Goal: Information Seeking & Learning: Learn about a topic

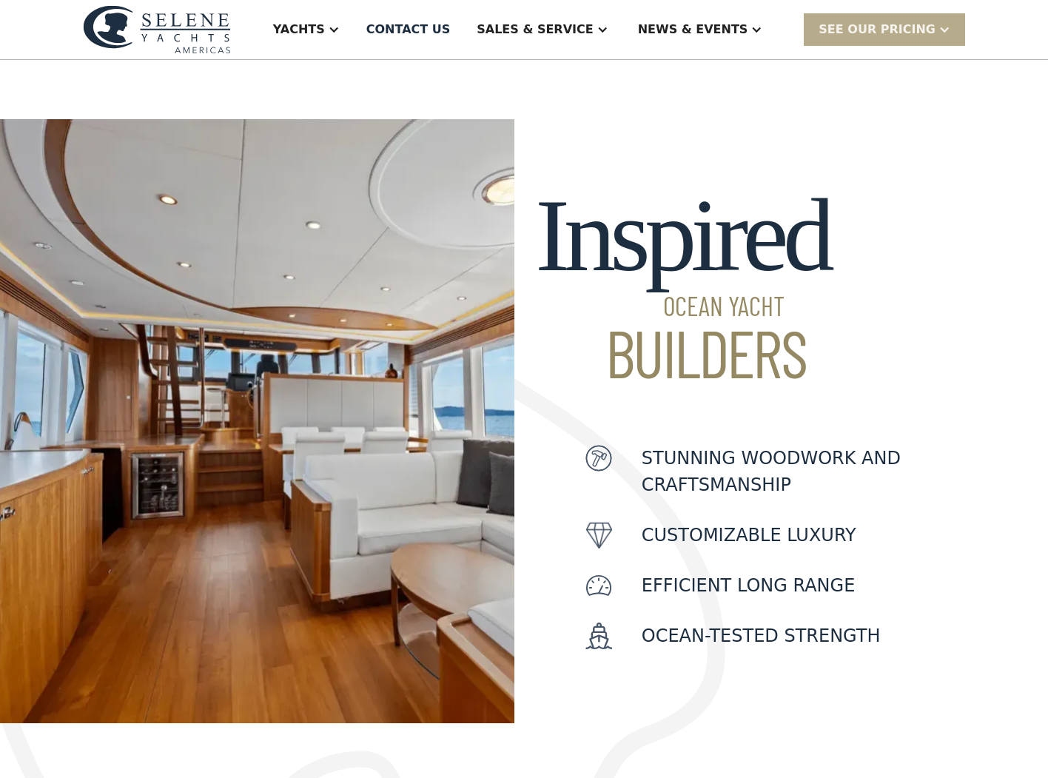
scroll to position [74, 0]
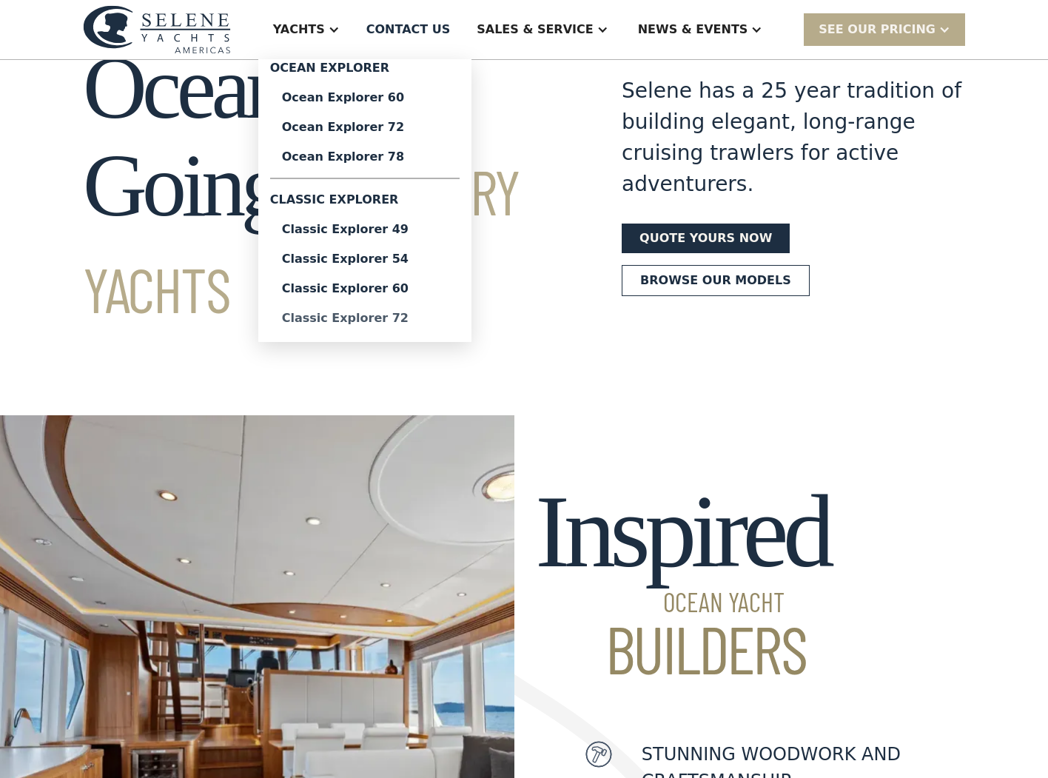
click at [428, 312] on div "Classic Explorer 72" at bounding box center [365, 318] width 166 height 12
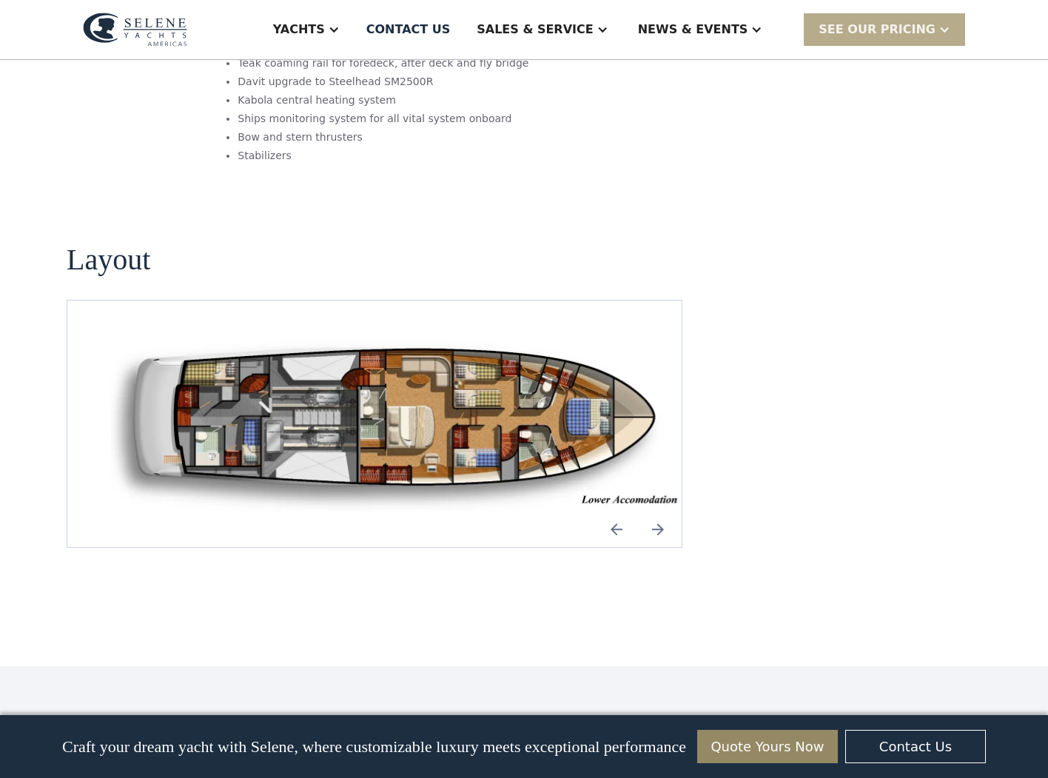
scroll to position [1924, 0]
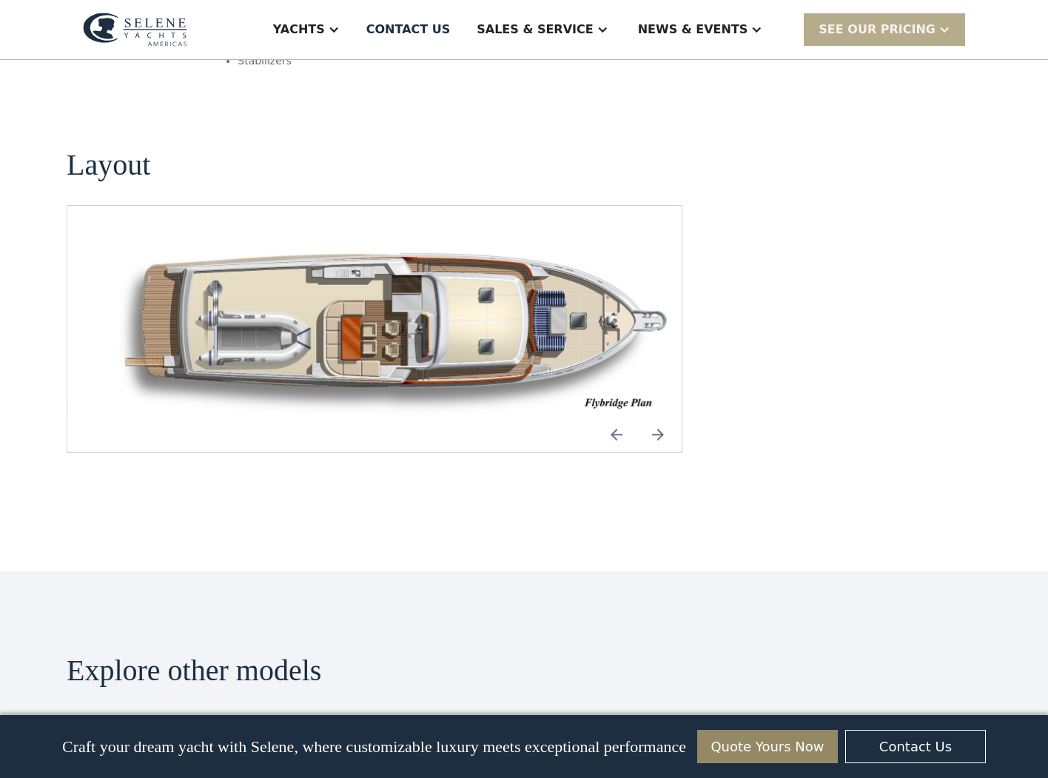
click at [619, 417] on img "Previous slide" at bounding box center [617, 435] width 36 height 36
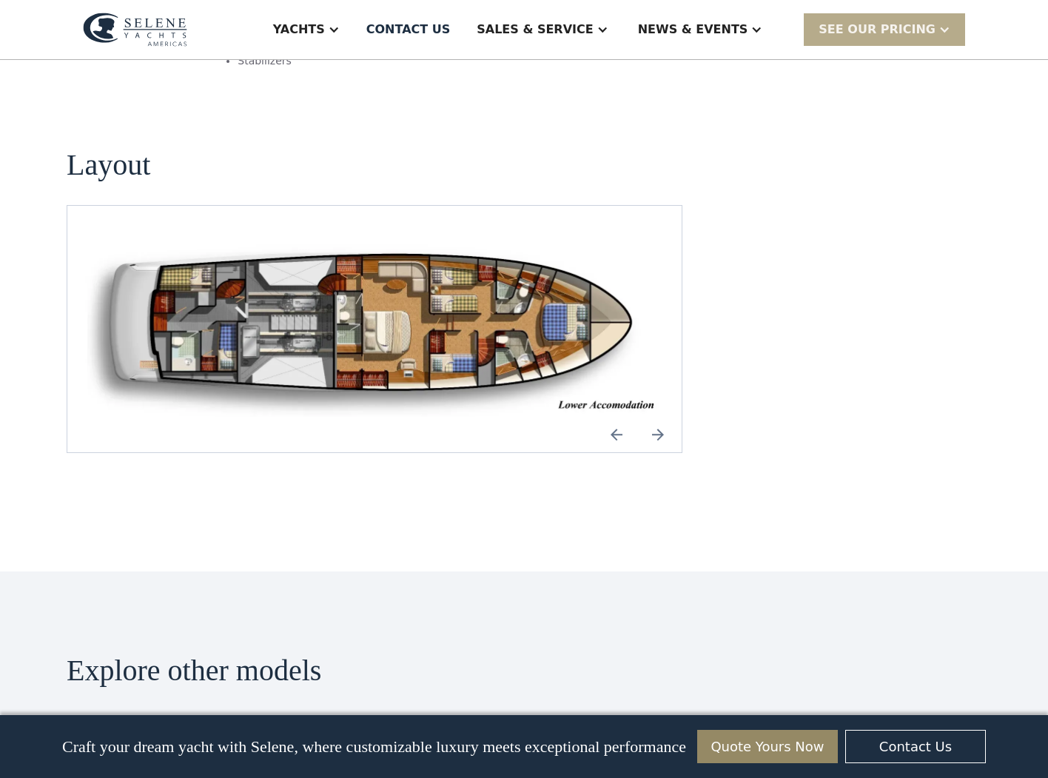
click at [619, 417] on img "Previous slide" at bounding box center [617, 435] width 36 height 36
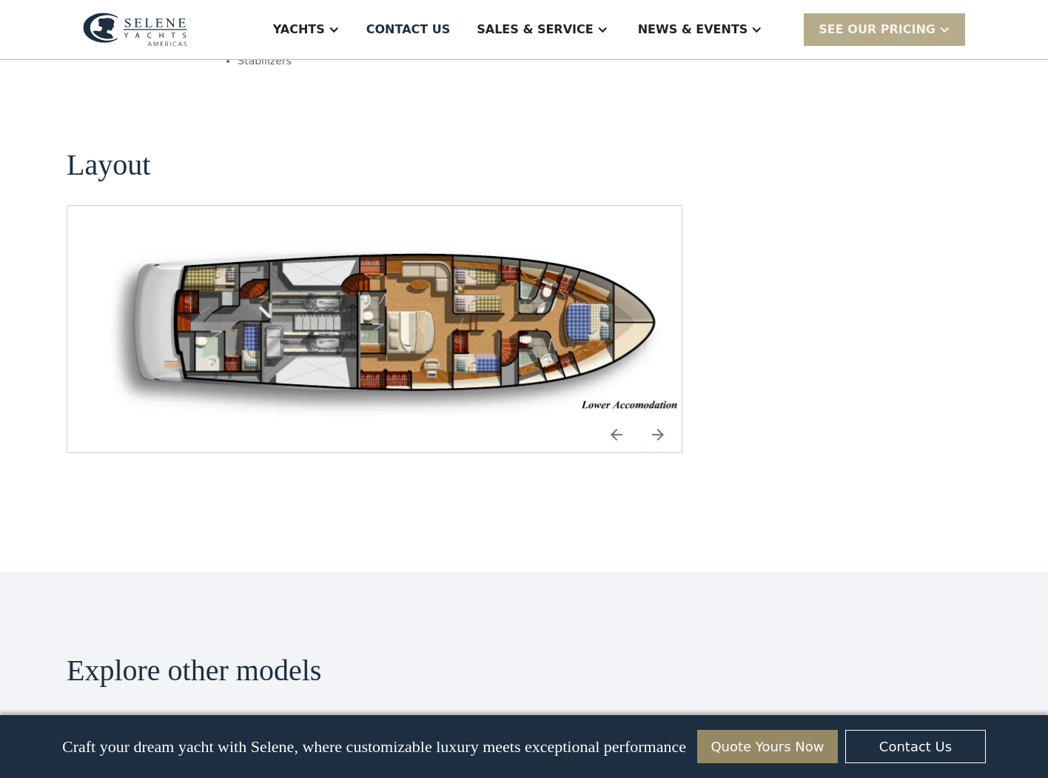
click at [625, 417] on img "Previous slide" at bounding box center [617, 435] width 36 height 36
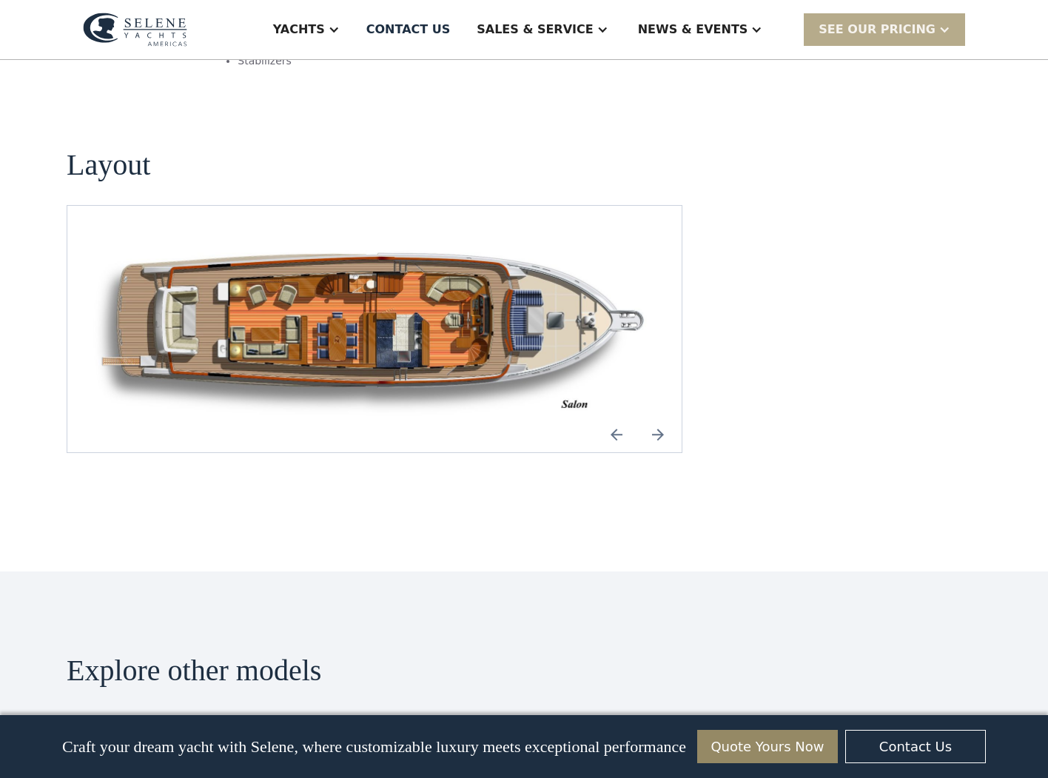
click at [626, 417] on img "Previous slide" at bounding box center [617, 435] width 36 height 36
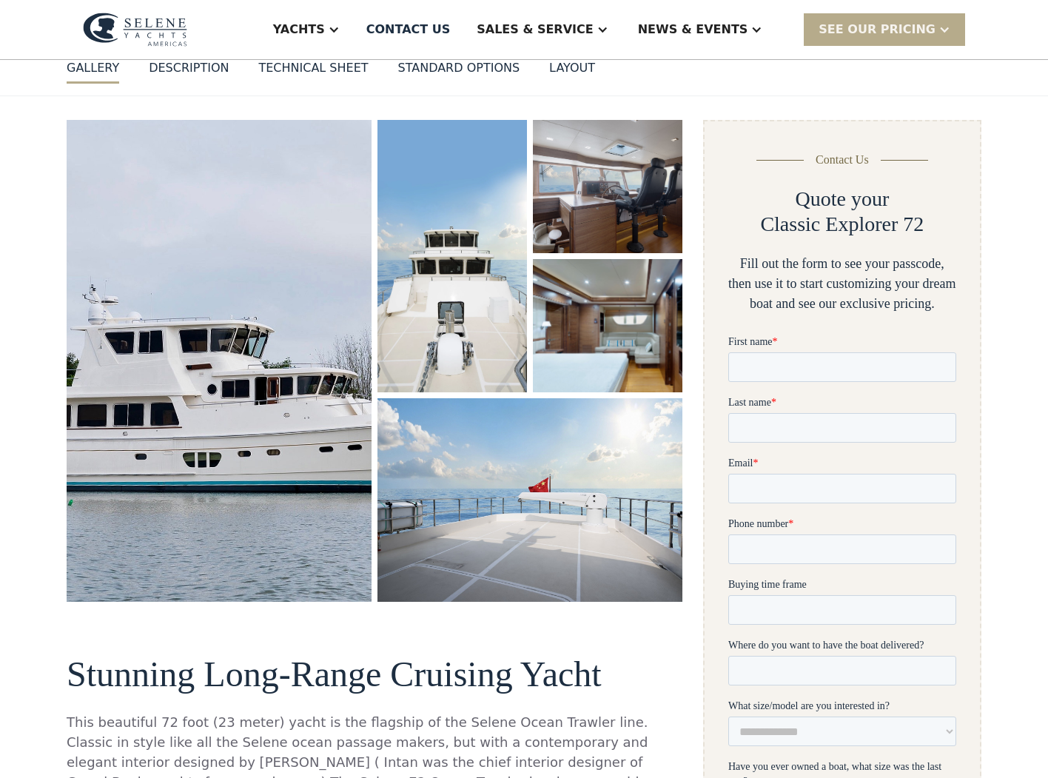
scroll to position [0, 0]
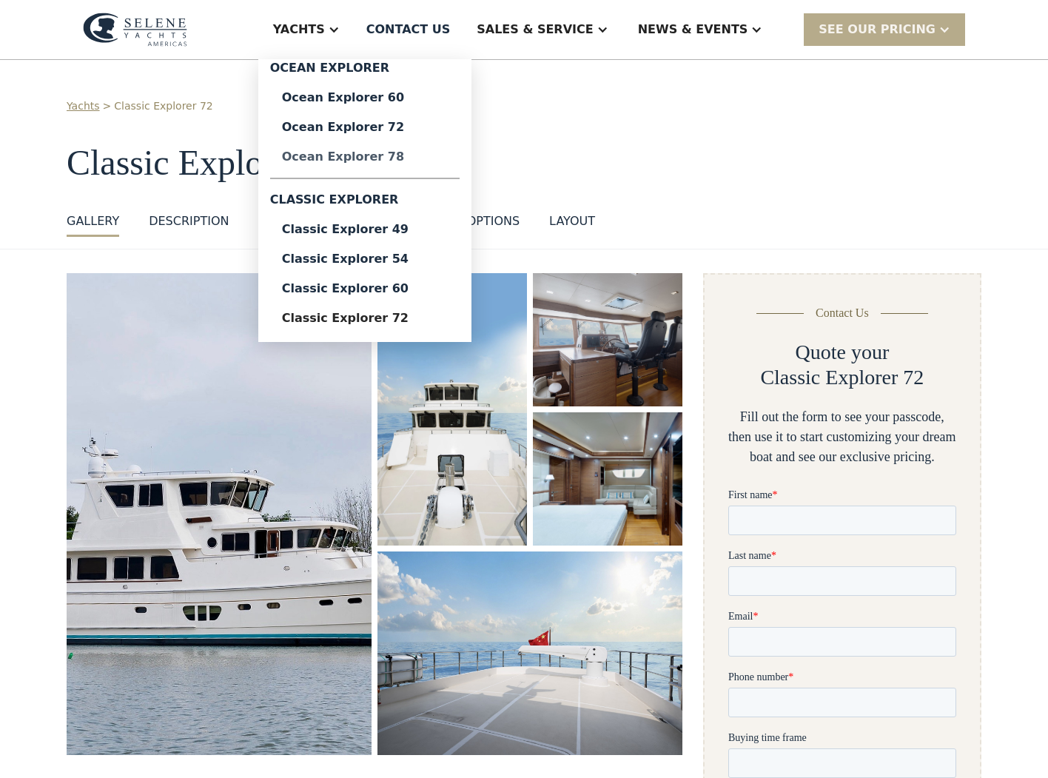
click at [417, 154] on div "Ocean Explorer 78" at bounding box center [365, 157] width 166 height 12
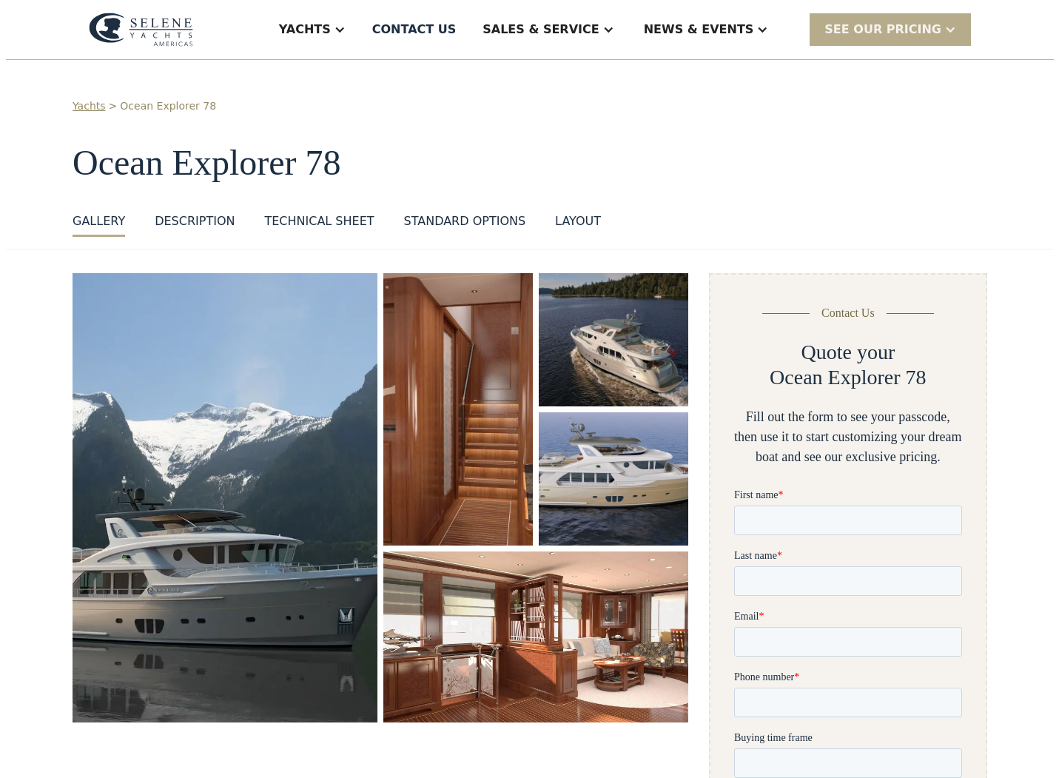
scroll to position [222, 0]
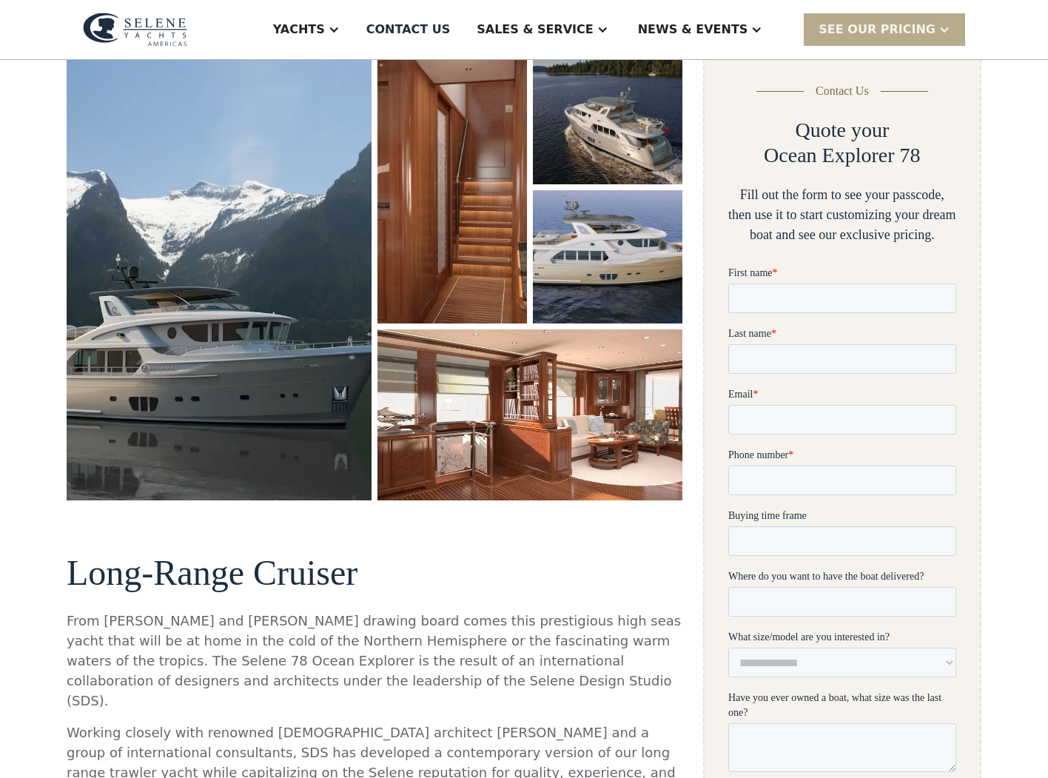
click at [434, 306] on img "open lightbox" at bounding box center [451, 187] width 149 height 272
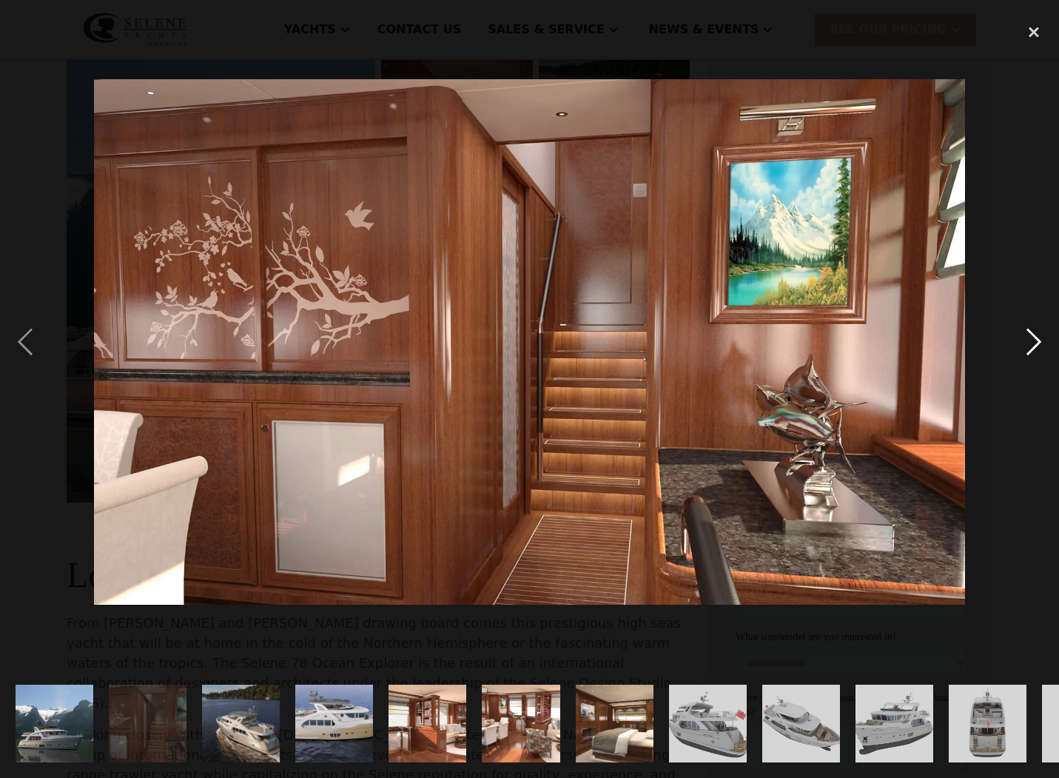
click at [1037, 333] on div "next image" at bounding box center [1034, 342] width 50 height 653
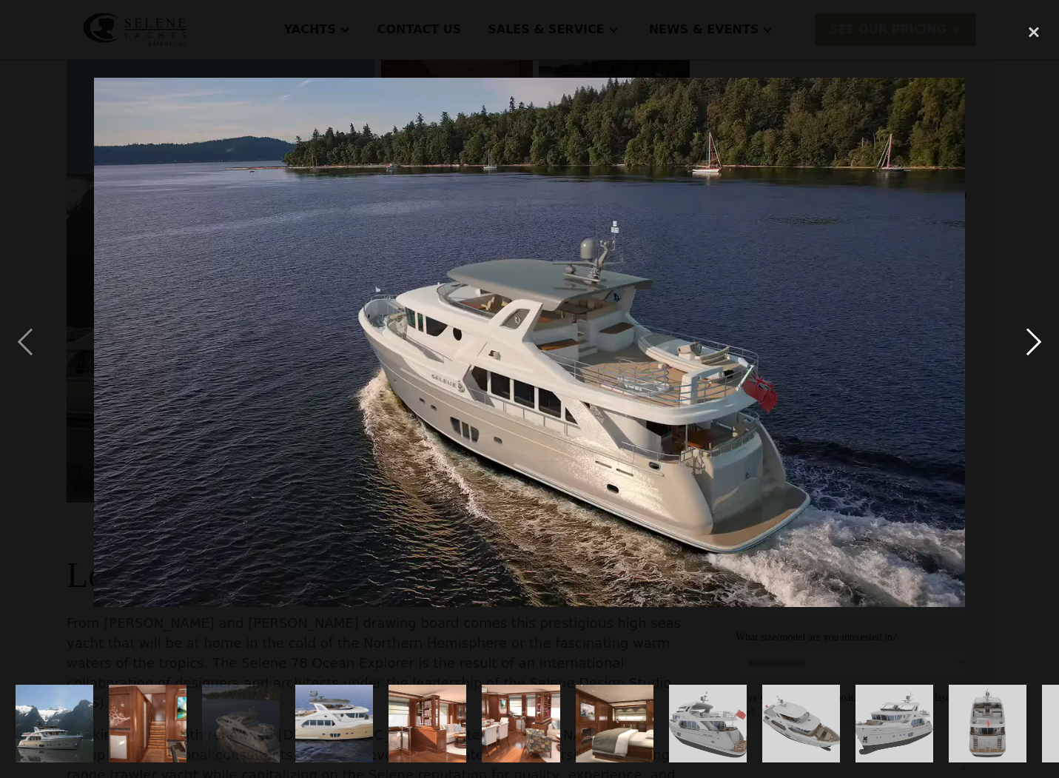
click at [1037, 333] on div "next image" at bounding box center [1034, 342] width 50 height 653
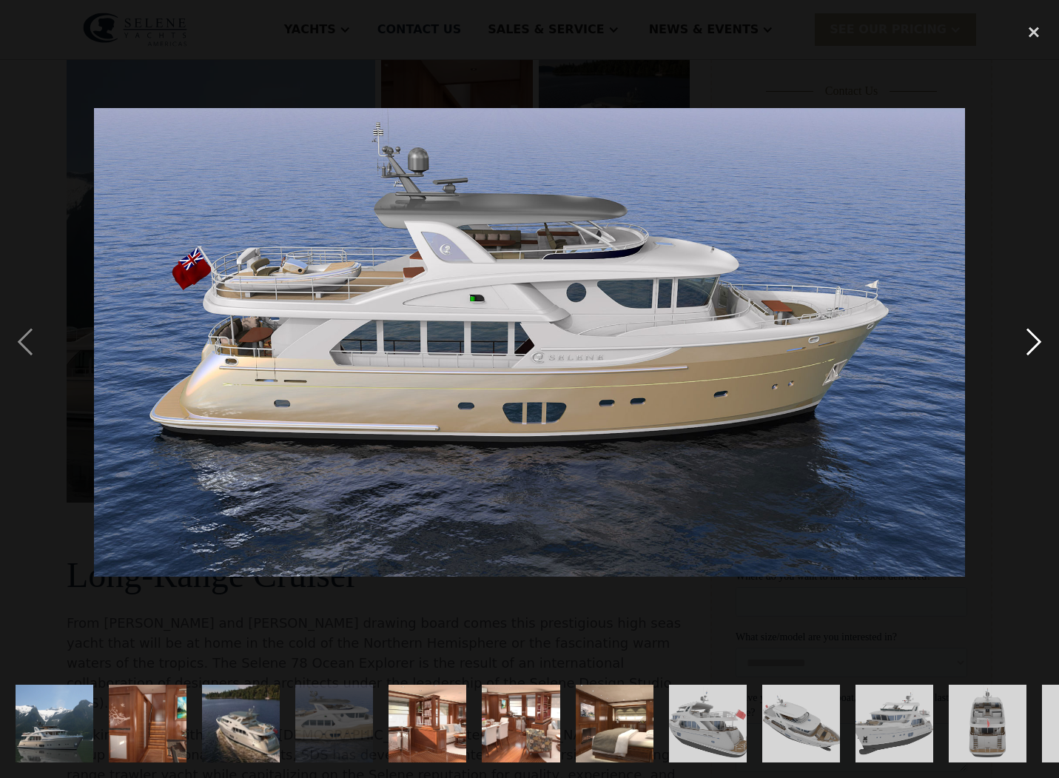
click at [1037, 333] on div "next image" at bounding box center [1034, 342] width 50 height 653
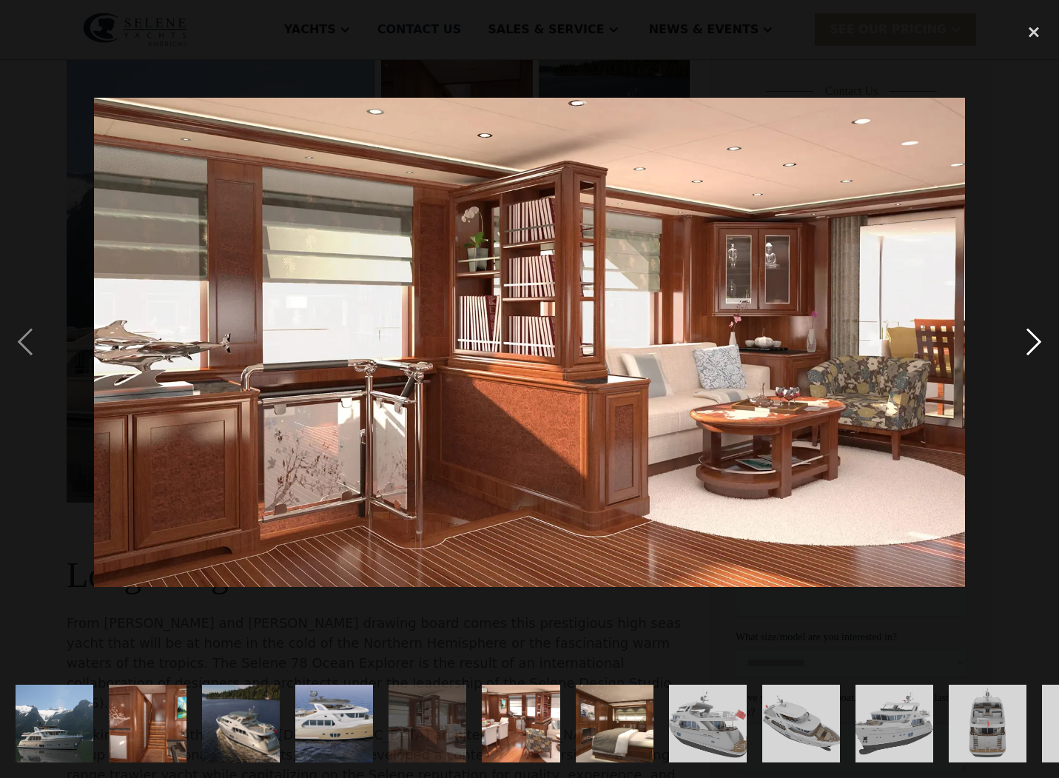
click at [1037, 333] on div "next image" at bounding box center [1034, 342] width 50 height 653
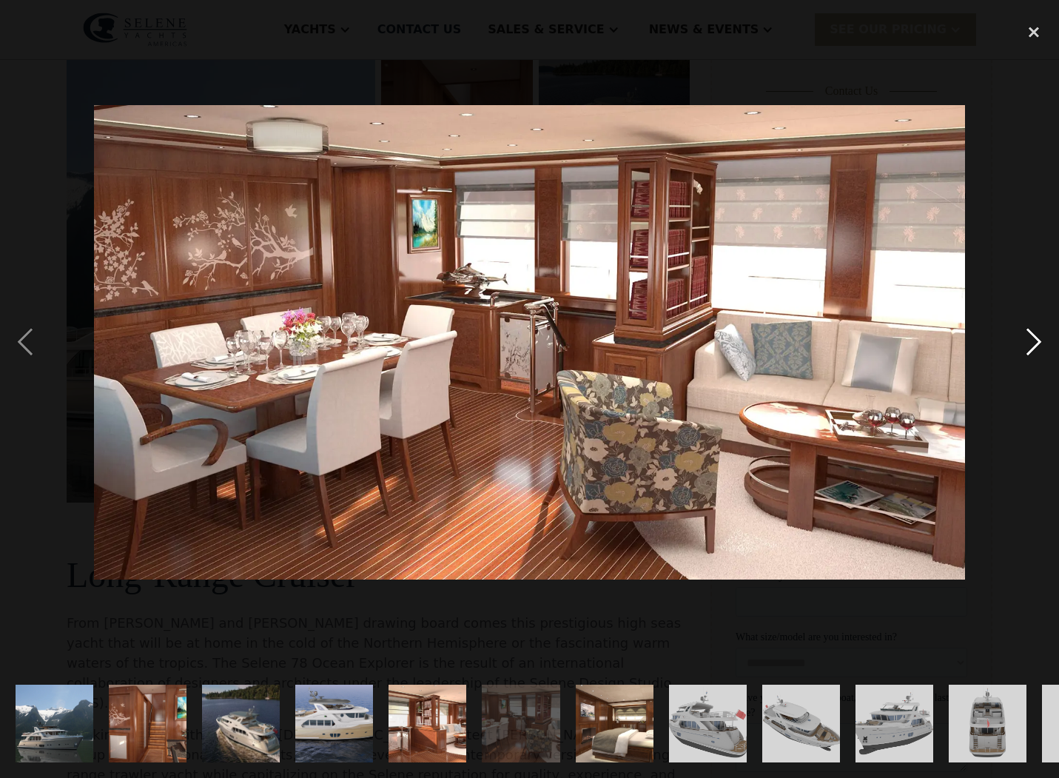
click at [1037, 333] on div "next image" at bounding box center [1034, 342] width 50 height 653
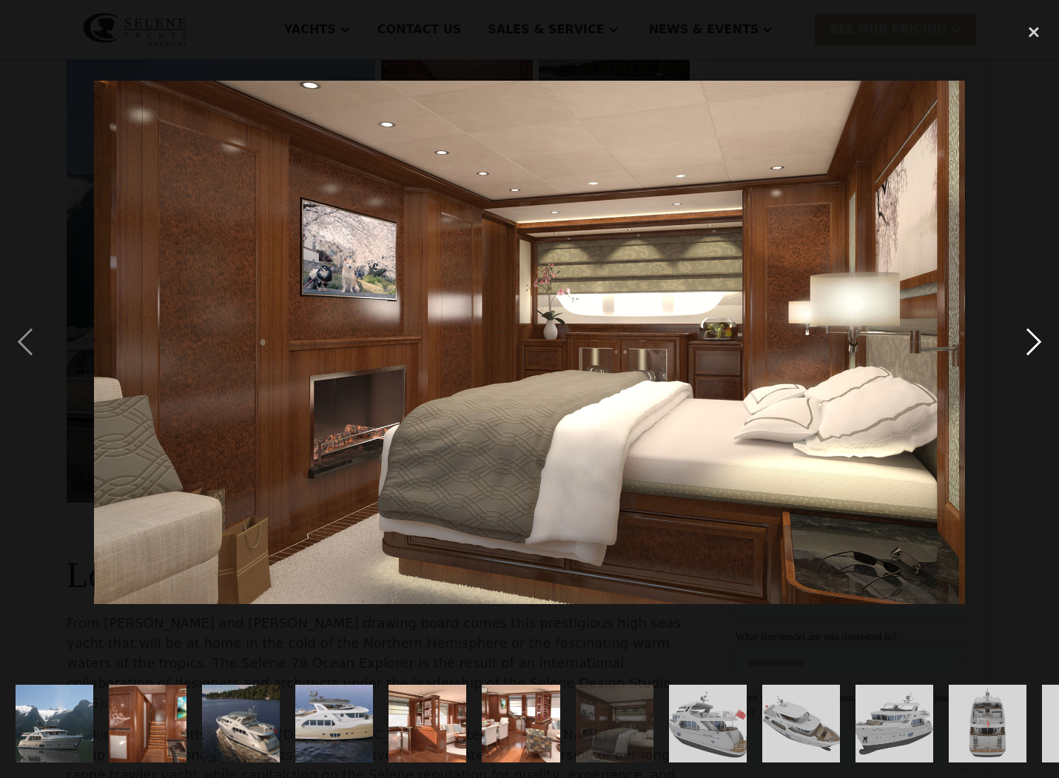
click at [1037, 333] on div "next image" at bounding box center [1034, 342] width 50 height 653
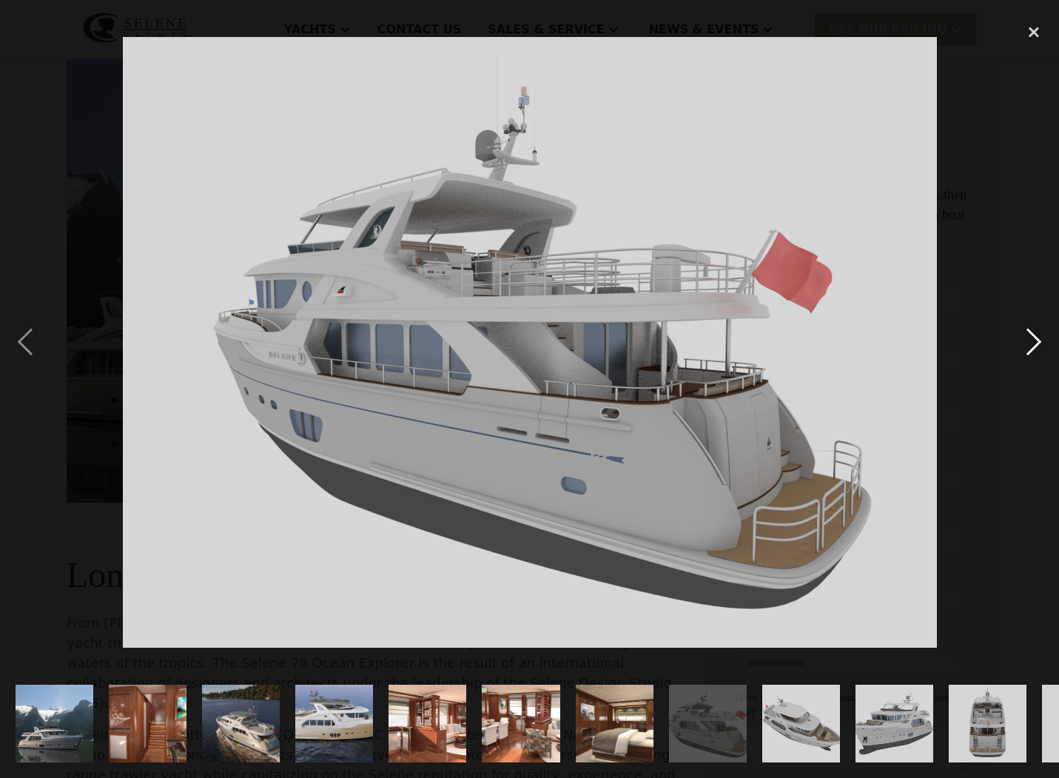
click at [1037, 333] on div "next image" at bounding box center [1034, 342] width 50 height 653
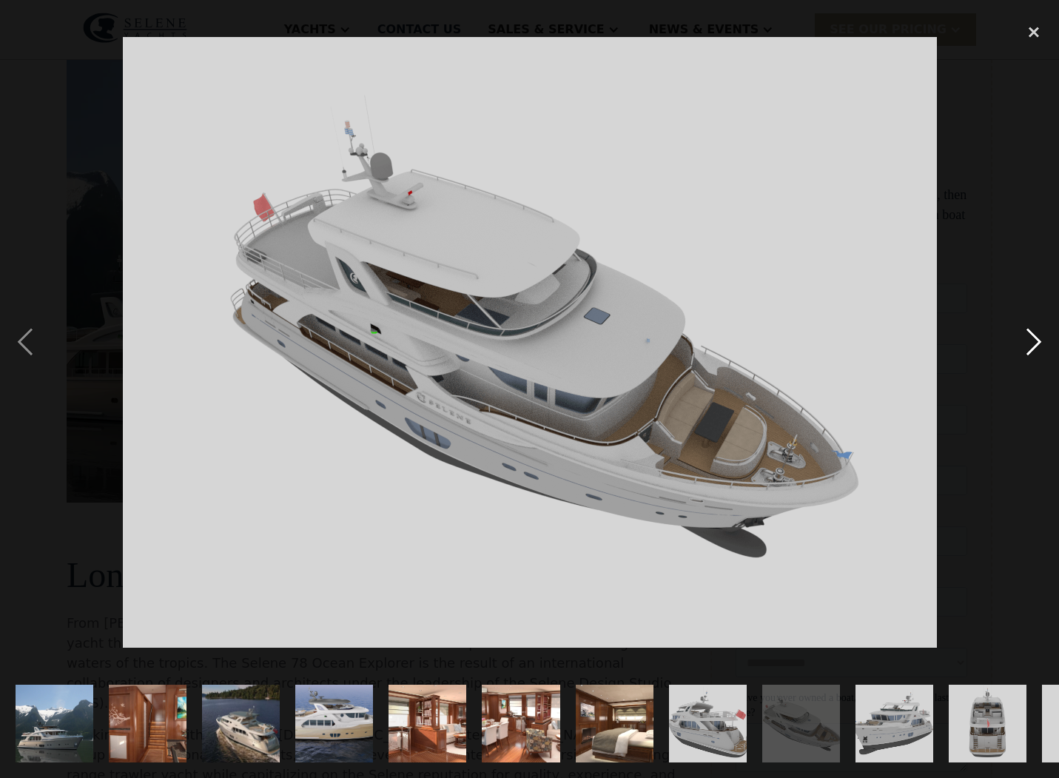
click at [1037, 333] on div "next image" at bounding box center [1034, 342] width 50 height 653
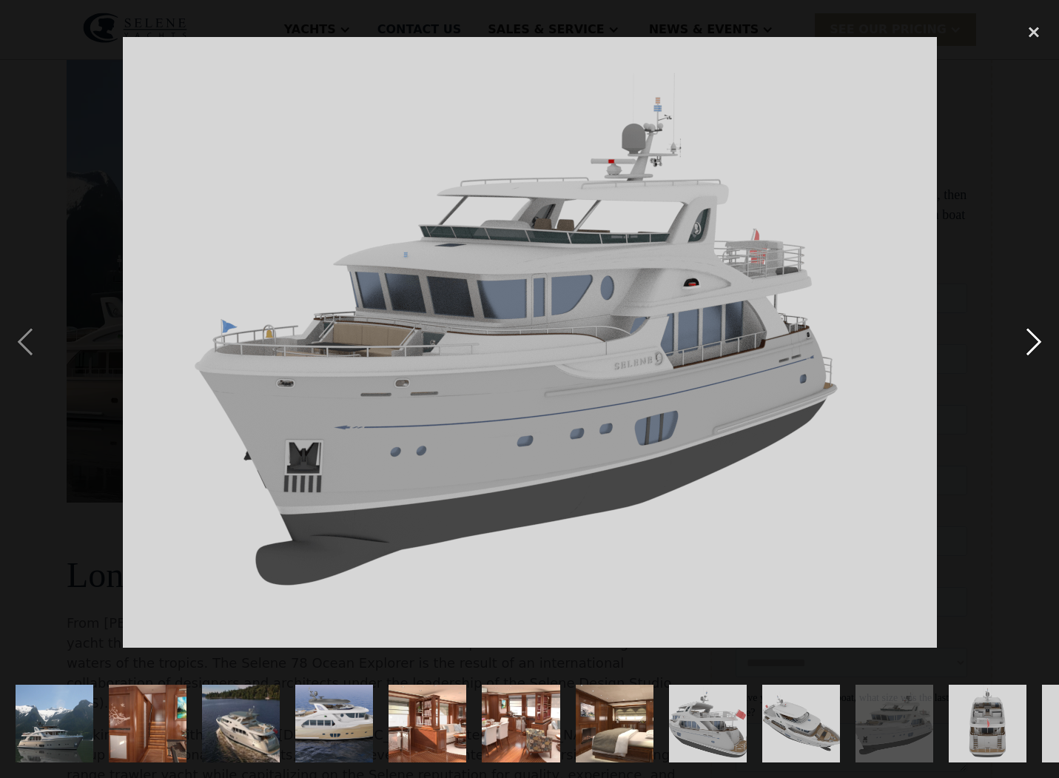
click at [1037, 333] on div "next image" at bounding box center [1034, 342] width 50 height 653
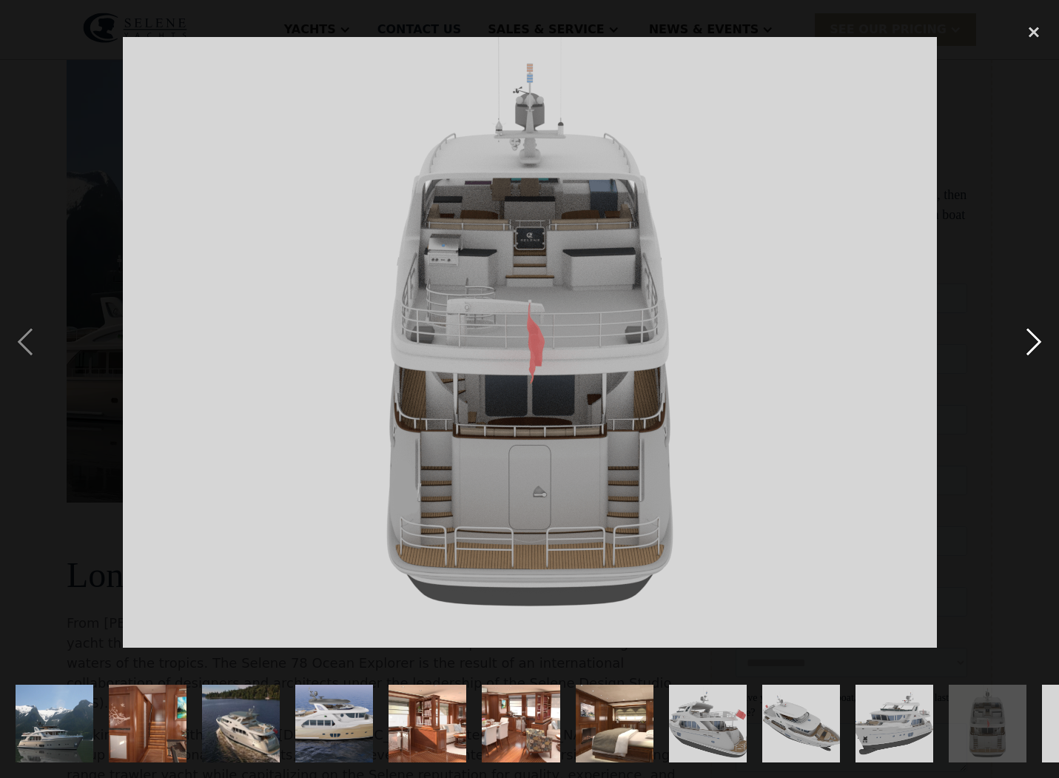
click at [1037, 333] on div "next image" at bounding box center [1034, 342] width 50 height 653
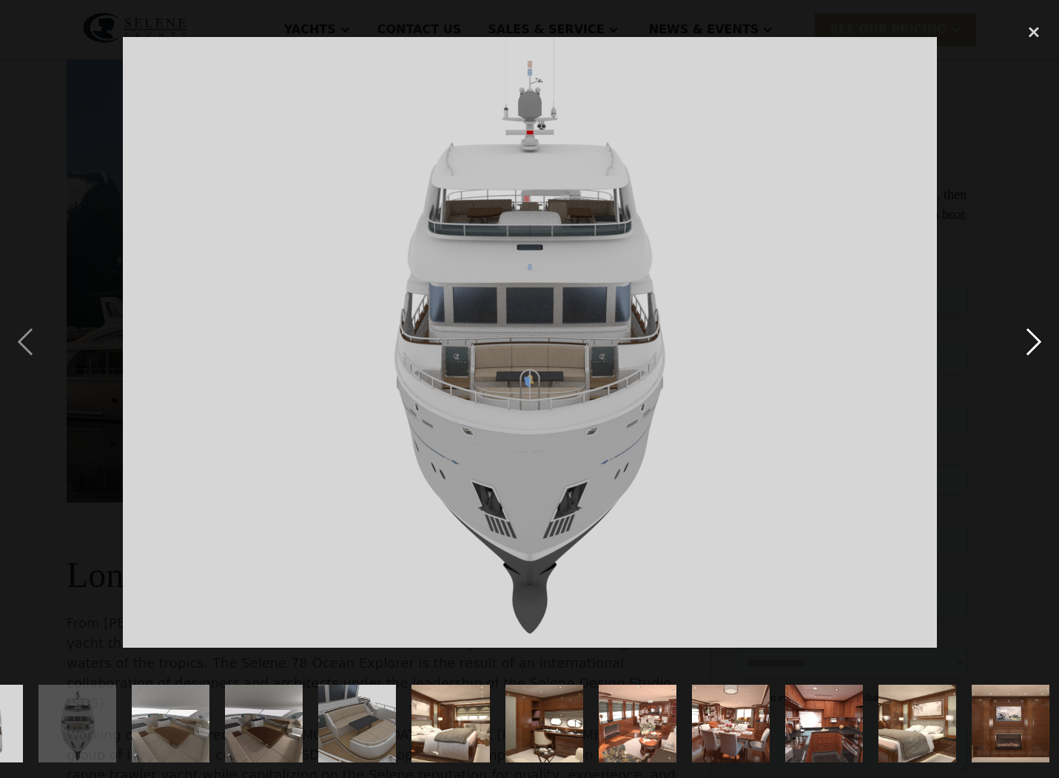
click at [1037, 333] on div "next image" at bounding box center [1034, 342] width 50 height 653
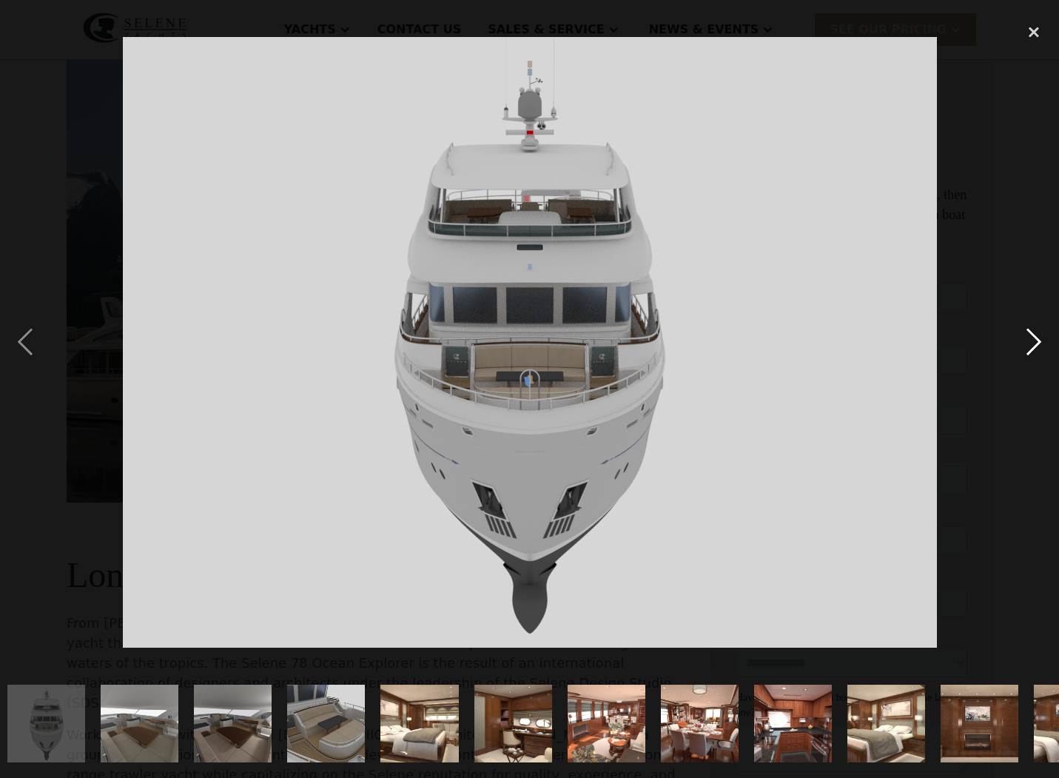
scroll to position [0, 1035]
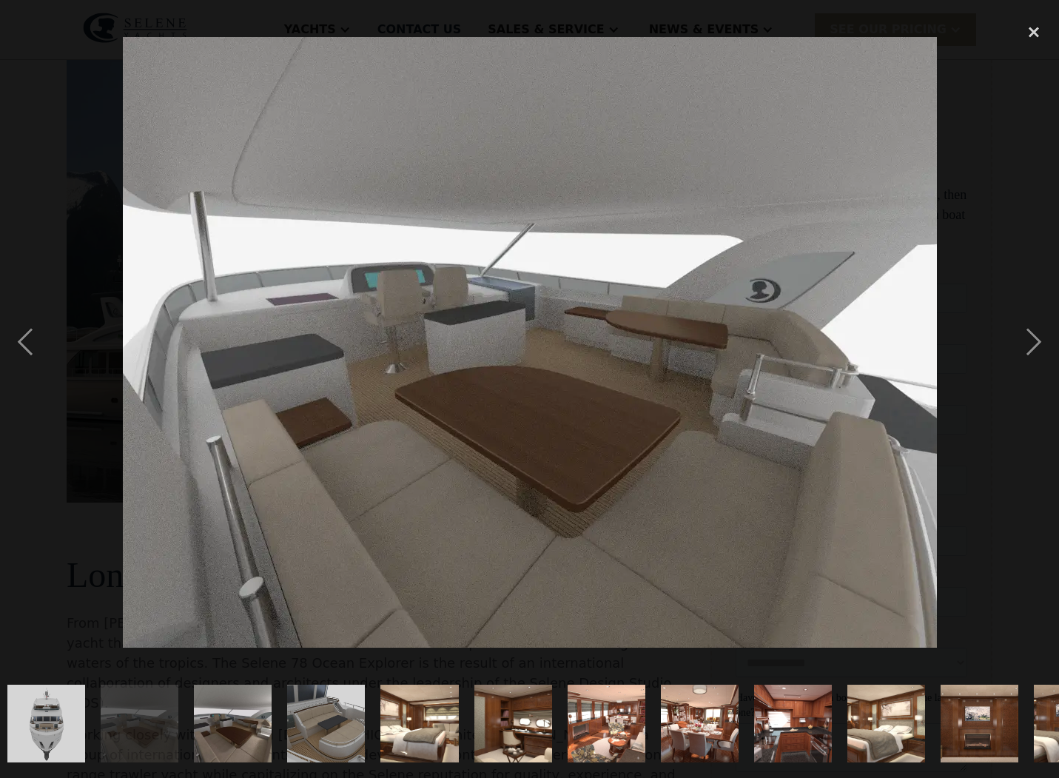
click at [241, 714] on img "show item 14 of 25" at bounding box center [233, 724] width 104 height 78
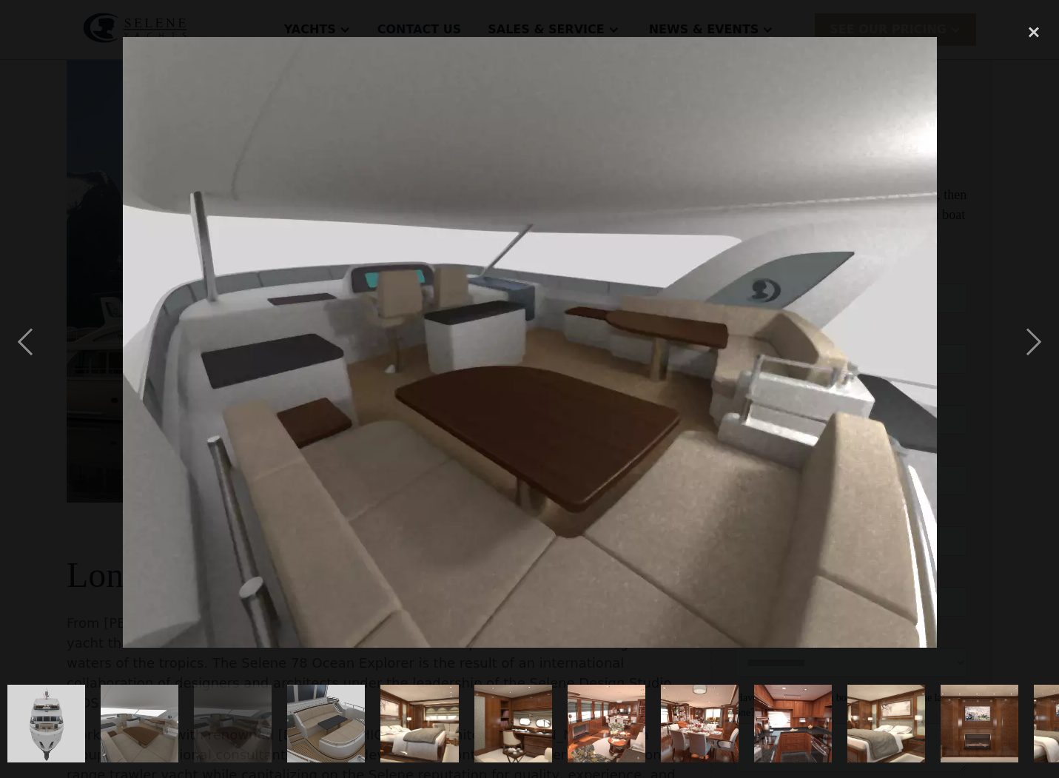
click at [306, 717] on img "show item 15 of 25" at bounding box center [327, 724] width 104 height 78
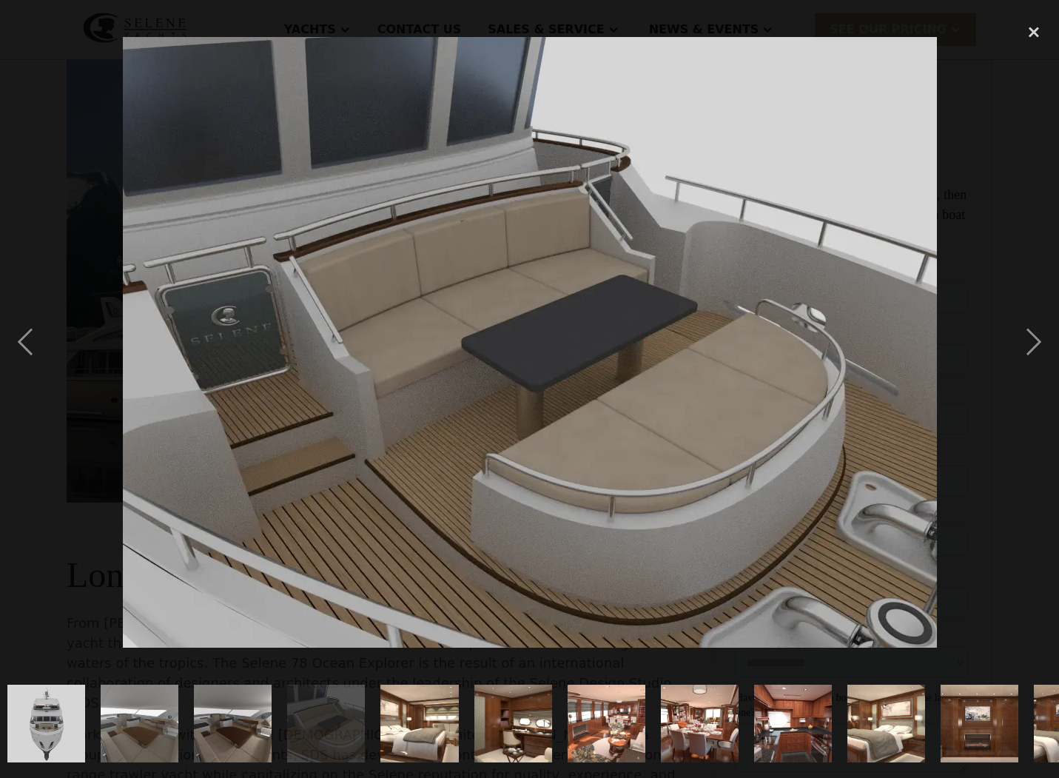
click at [421, 717] on img "show item 16 of 25" at bounding box center [420, 724] width 130 height 78
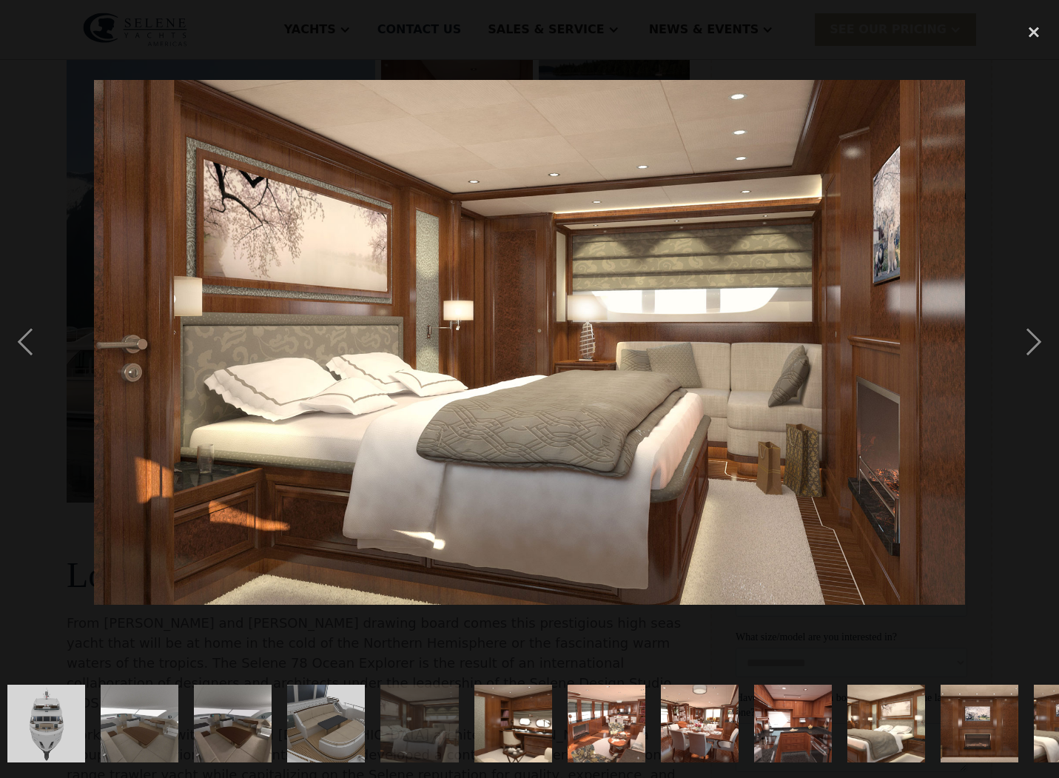
click at [521, 717] on img "show item 17 of 25" at bounding box center [512, 724] width 129 height 78
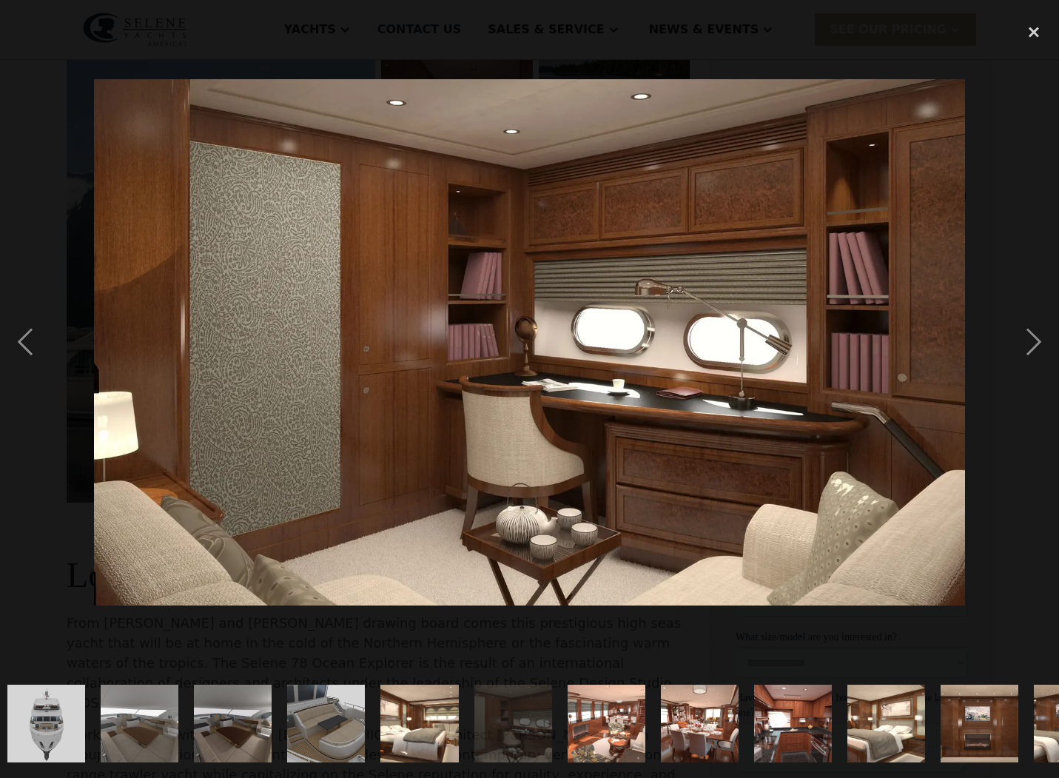
click at [578, 717] on img "show item 18 of 25" at bounding box center [606, 724] width 129 height 78
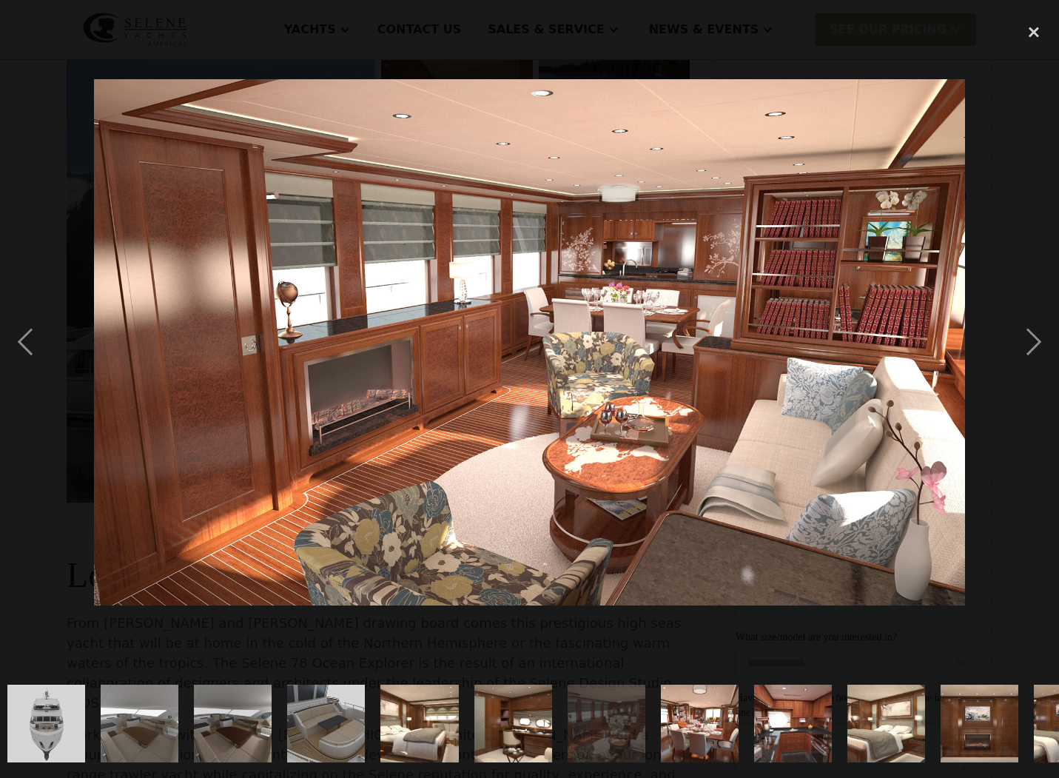
click at [676, 713] on img "show item 19 of 25" at bounding box center [700, 724] width 110 height 78
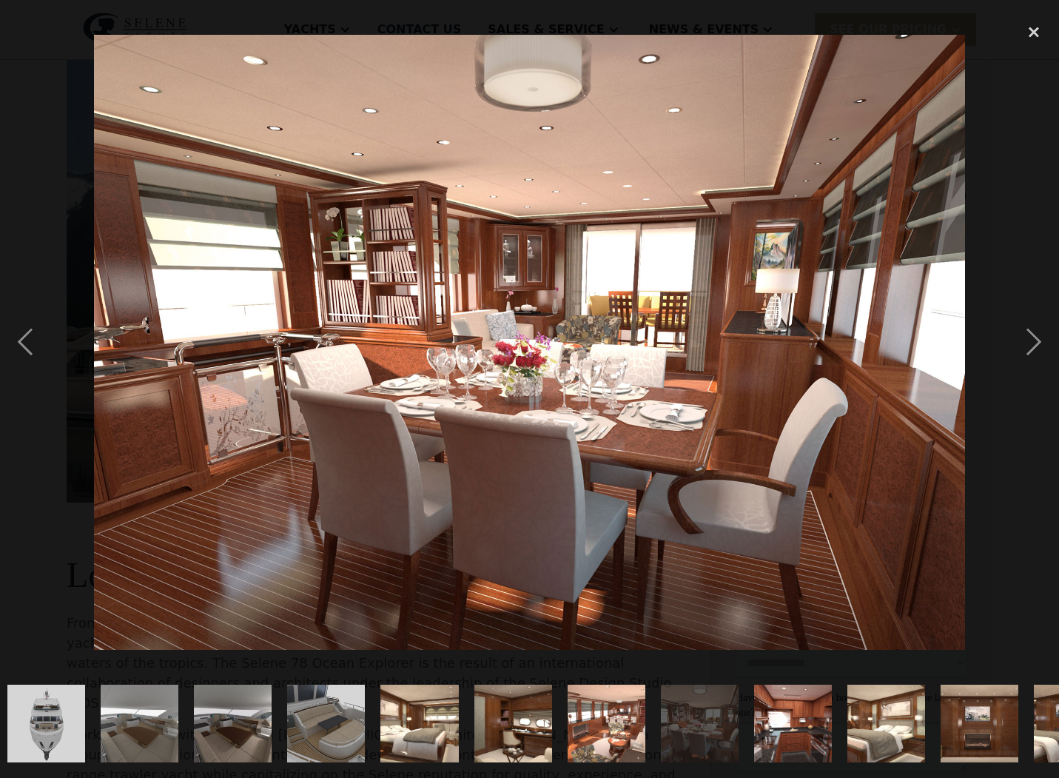
click at [772, 712] on img "show item 20 of 25" at bounding box center [792, 724] width 129 height 78
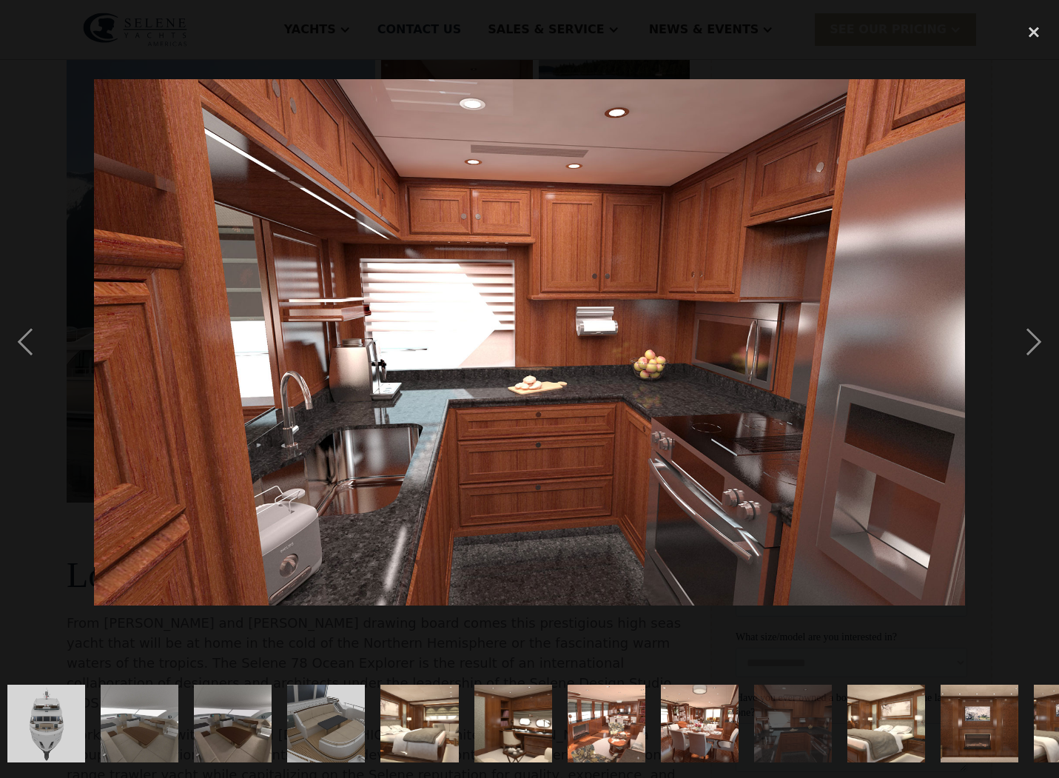
click at [878, 724] on img "show item 21 of 25" at bounding box center [885, 724] width 129 height 78
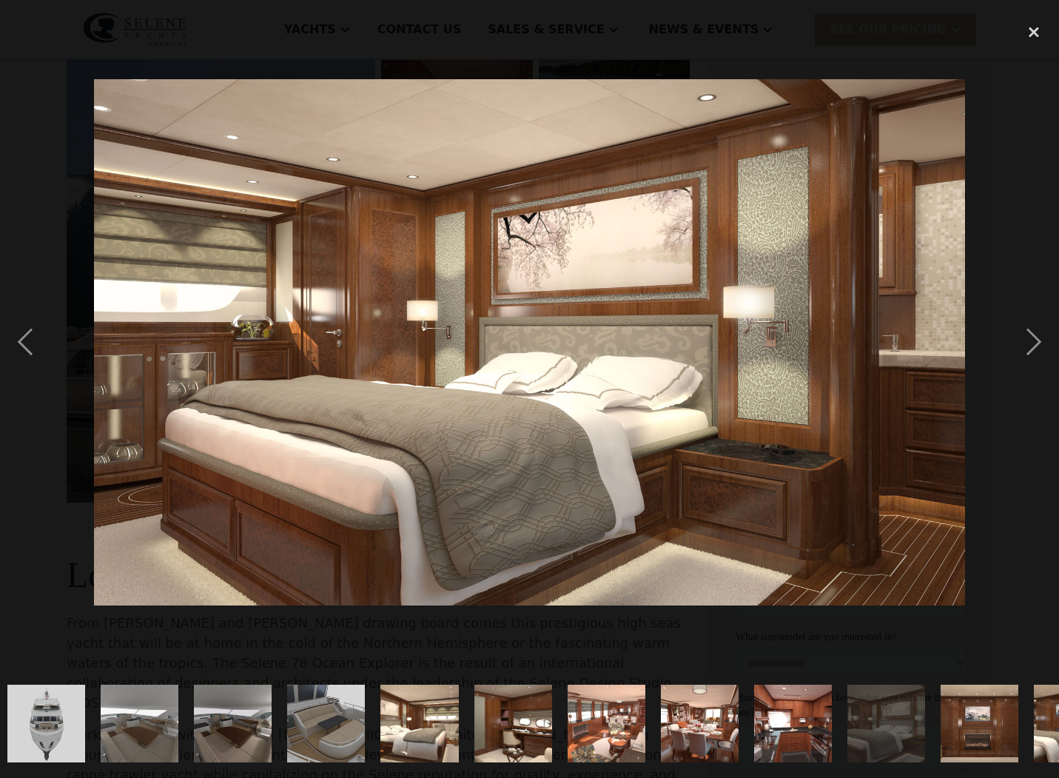
click at [799, 726] on img "show item 20 of 25" at bounding box center [792, 724] width 129 height 78
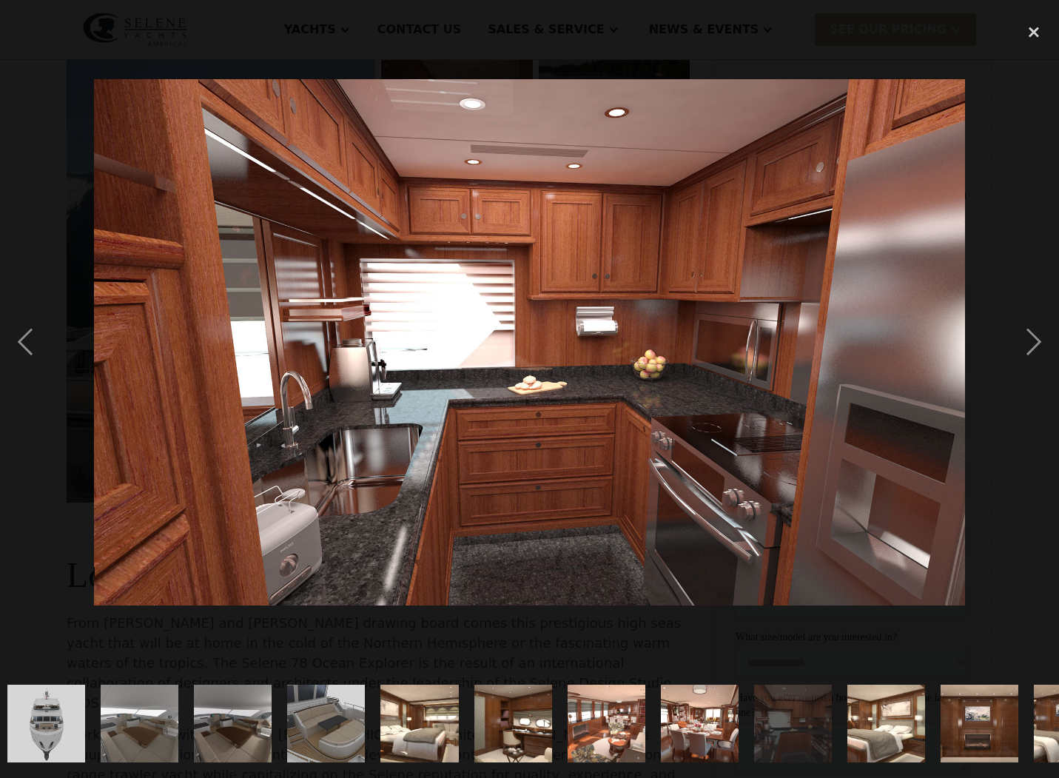
click at [961, 725] on img "show item 22 of 25" at bounding box center [979, 724] width 205 height 78
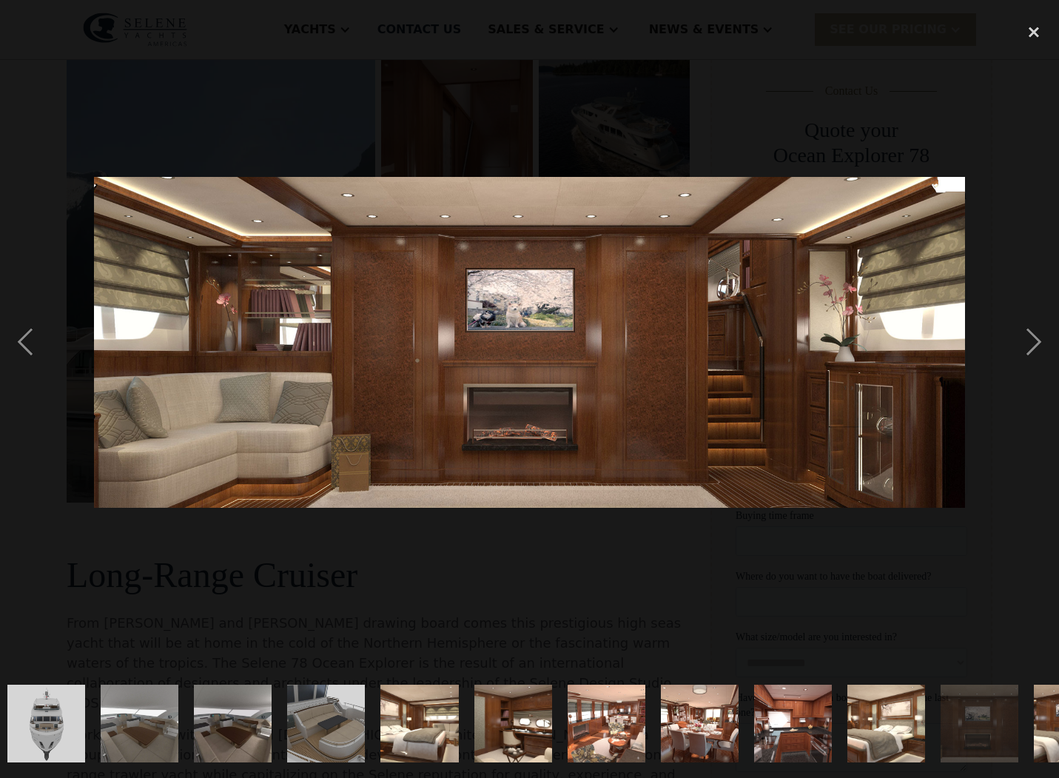
click at [1047, 725] on img "show item 23 of 25" at bounding box center [1073, 724] width 129 height 78
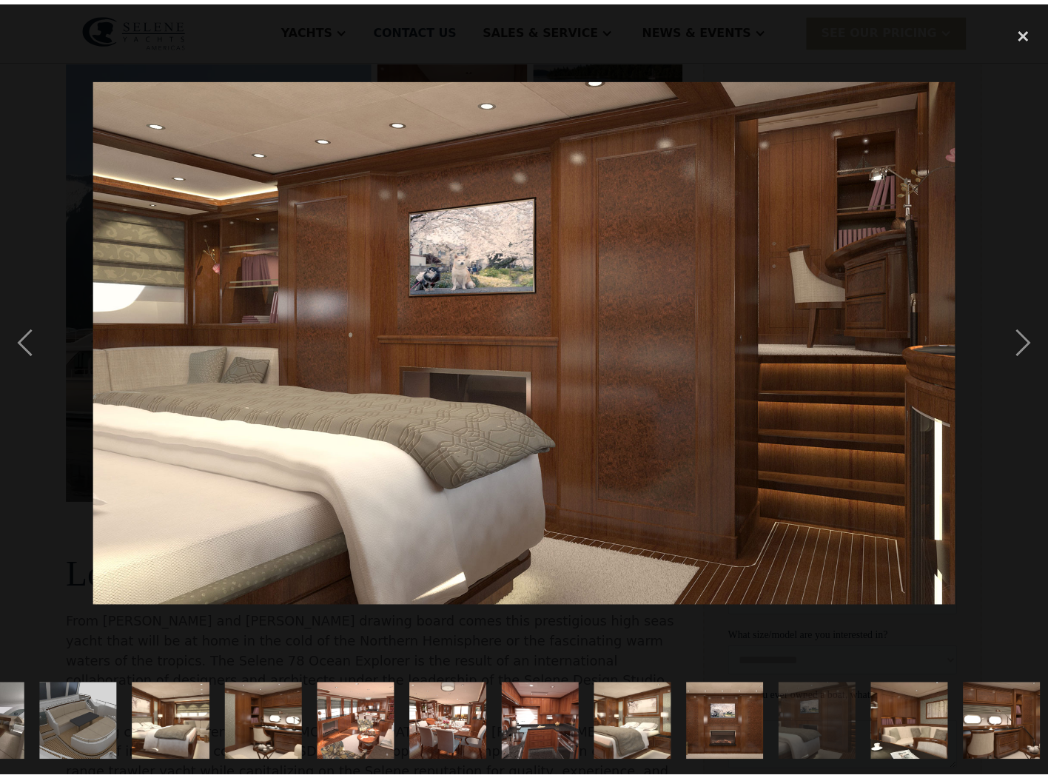
scroll to position [0, 1289]
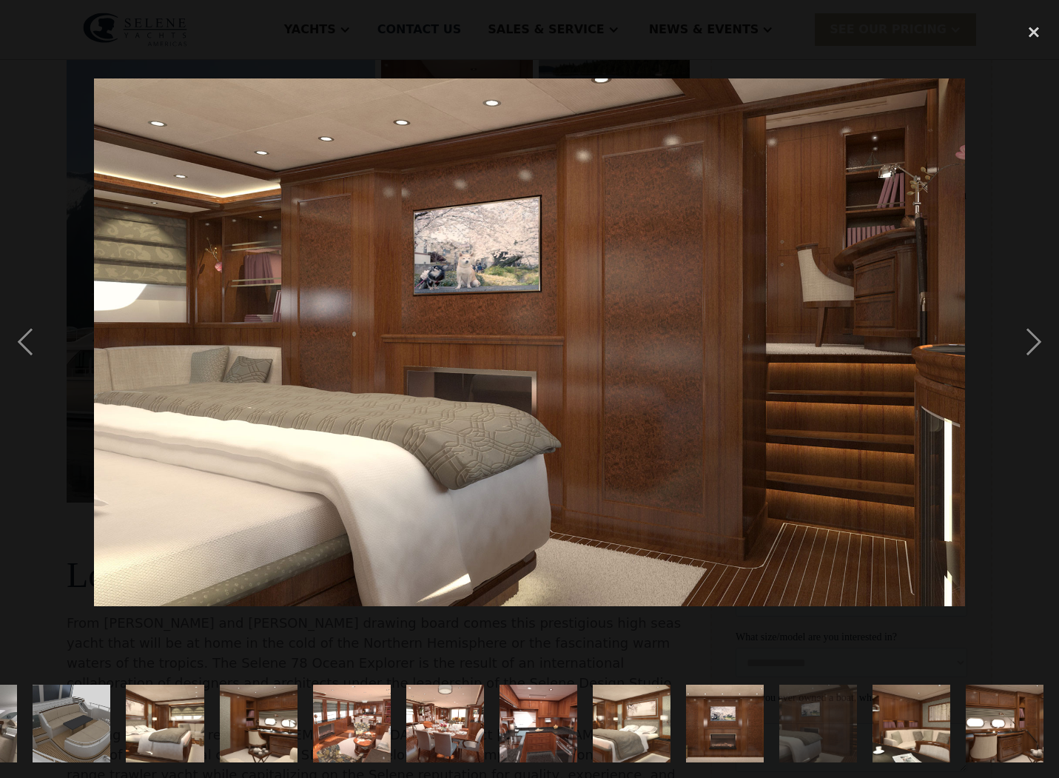
click at [935, 723] on img "show item 24 of 25" at bounding box center [911, 724] width 129 height 78
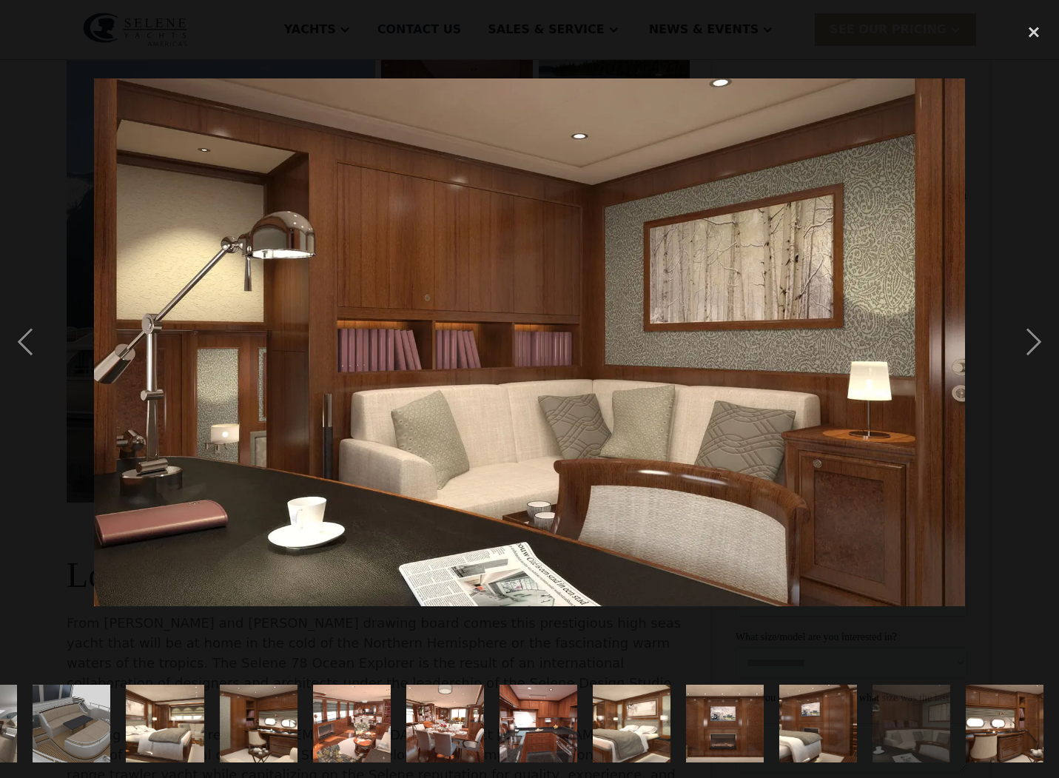
click at [975, 725] on img "show item 25 of 25" at bounding box center [1005, 724] width 129 height 78
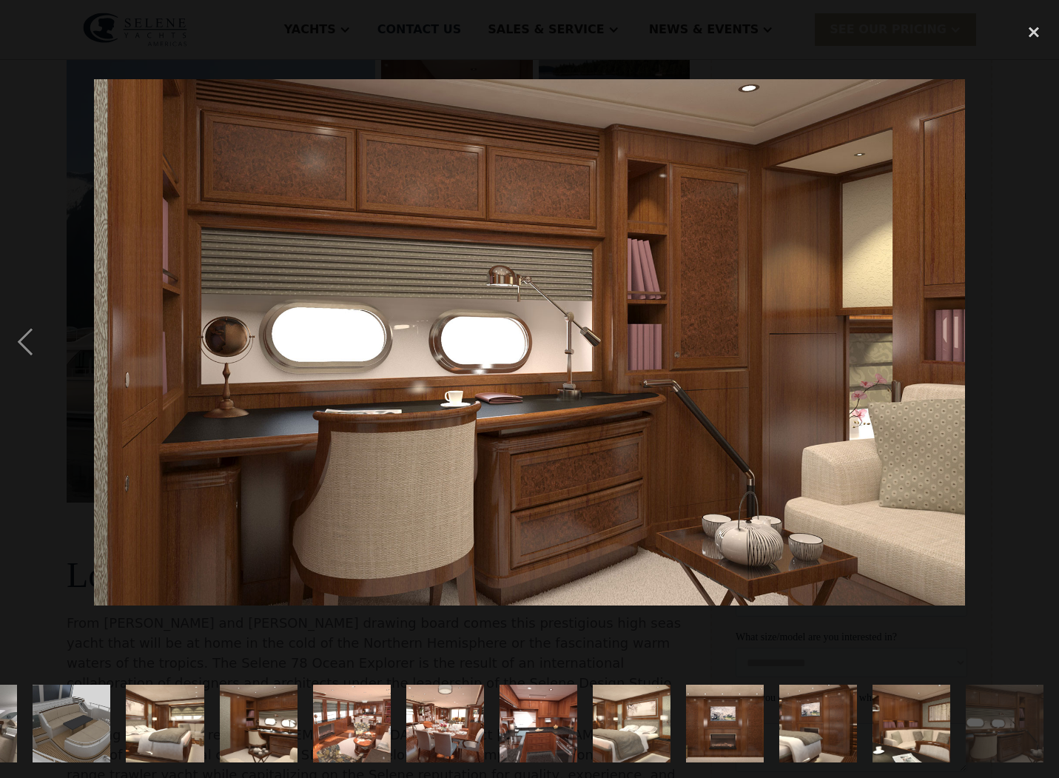
click at [975, 725] on img "show item 25 of 25" at bounding box center [1005, 724] width 129 height 78
click at [847, 726] on img "show item 23 of 25" at bounding box center [818, 724] width 129 height 78
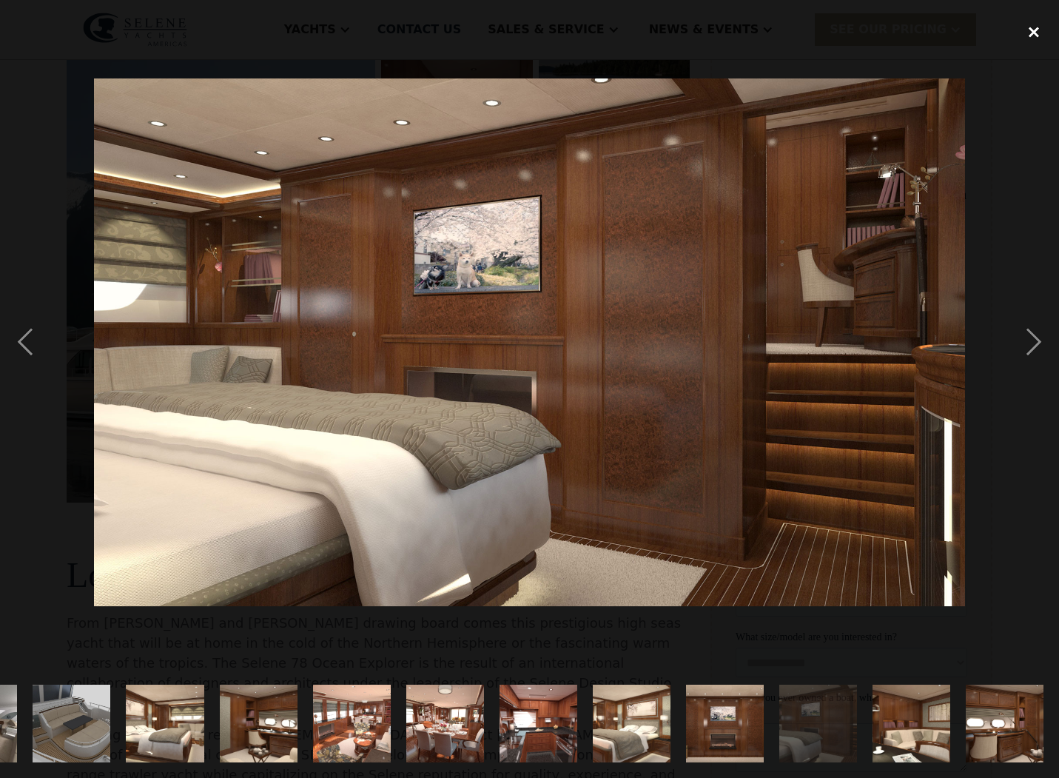
click at [1029, 36] on div "close lightbox" at bounding box center [1034, 32] width 50 height 33
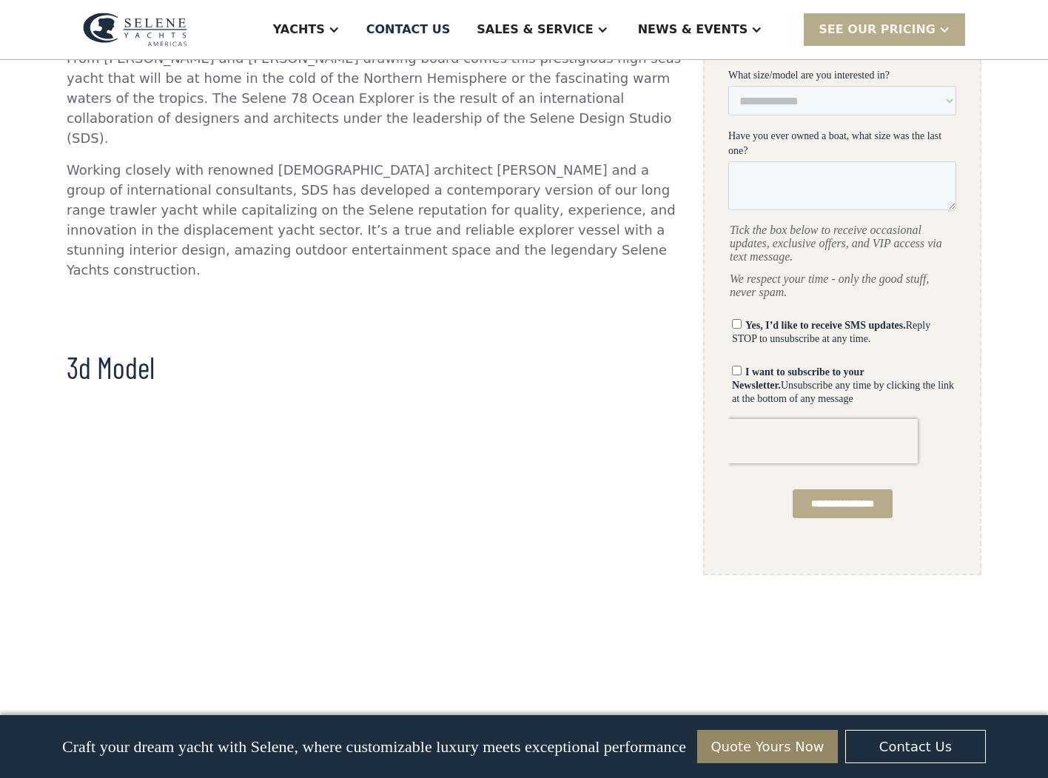
scroll to position [813, 0]
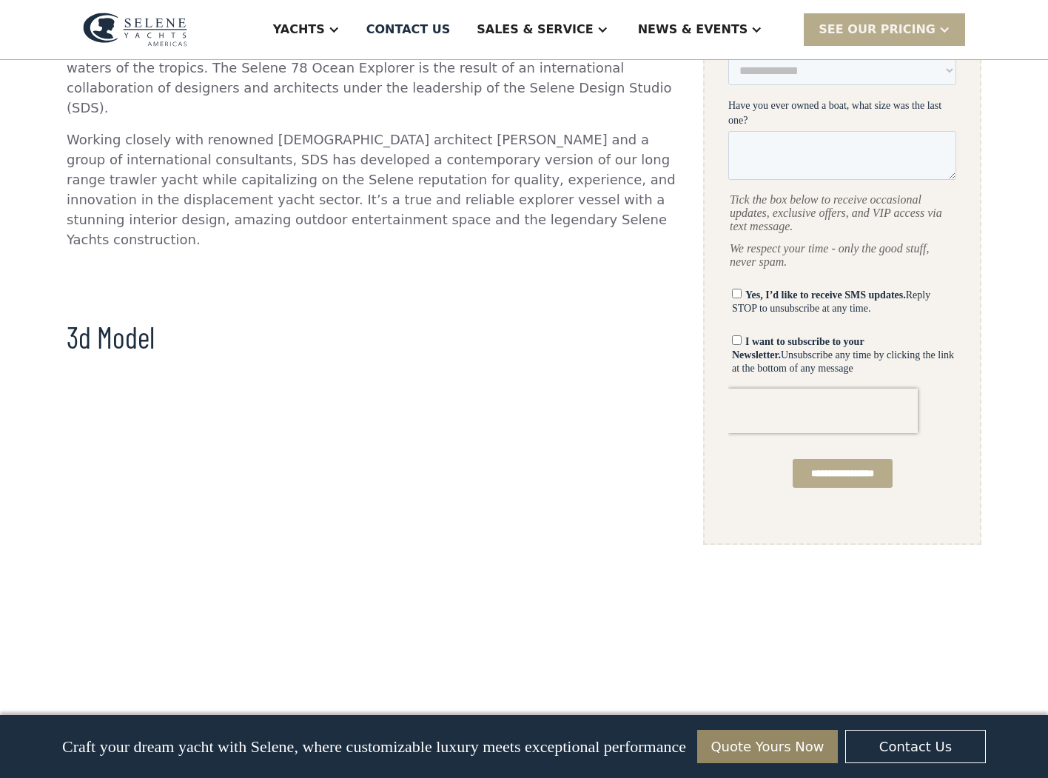
click at [446, 300] on section "3d Model" at bounding box center [375, 498] width 616 height 474
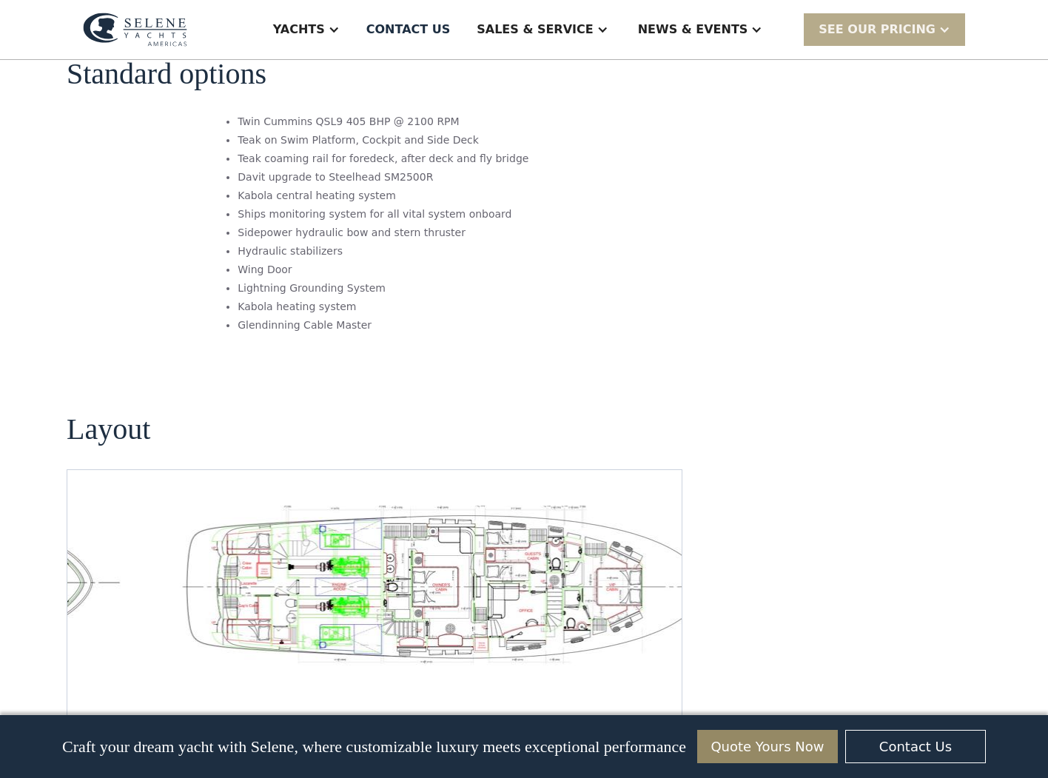
scroll to position [1999, 0]
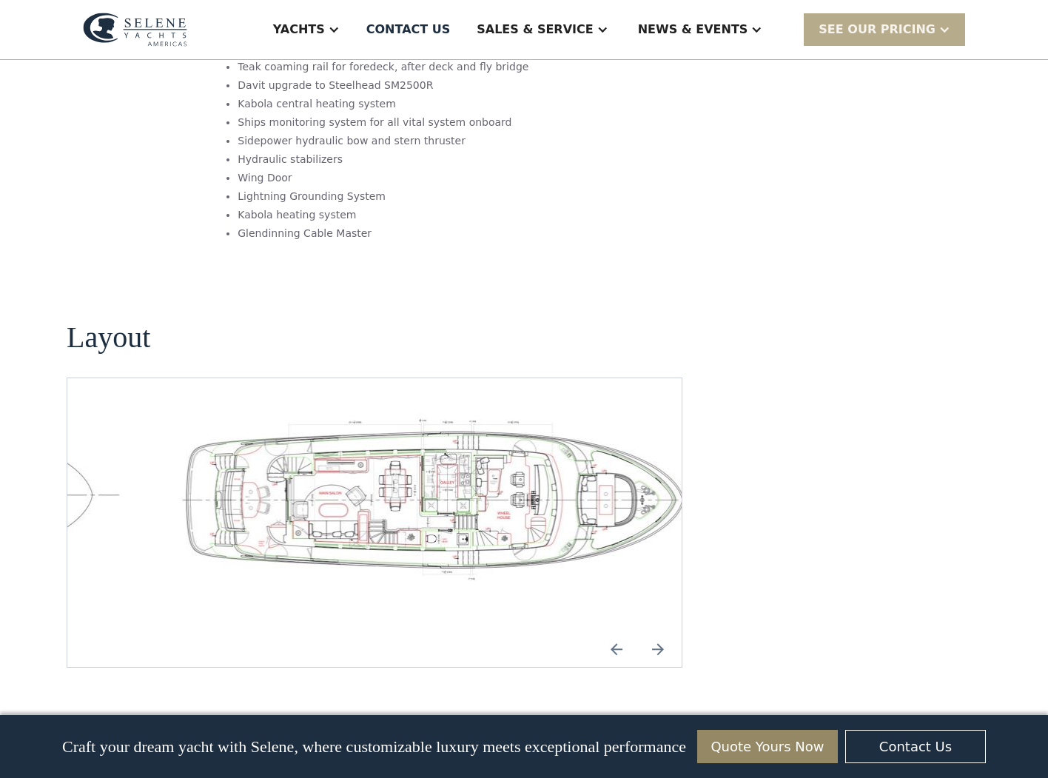
click at [619, 631] on img "Previous slide" at bounding box center [617, 649] width 36 height 36
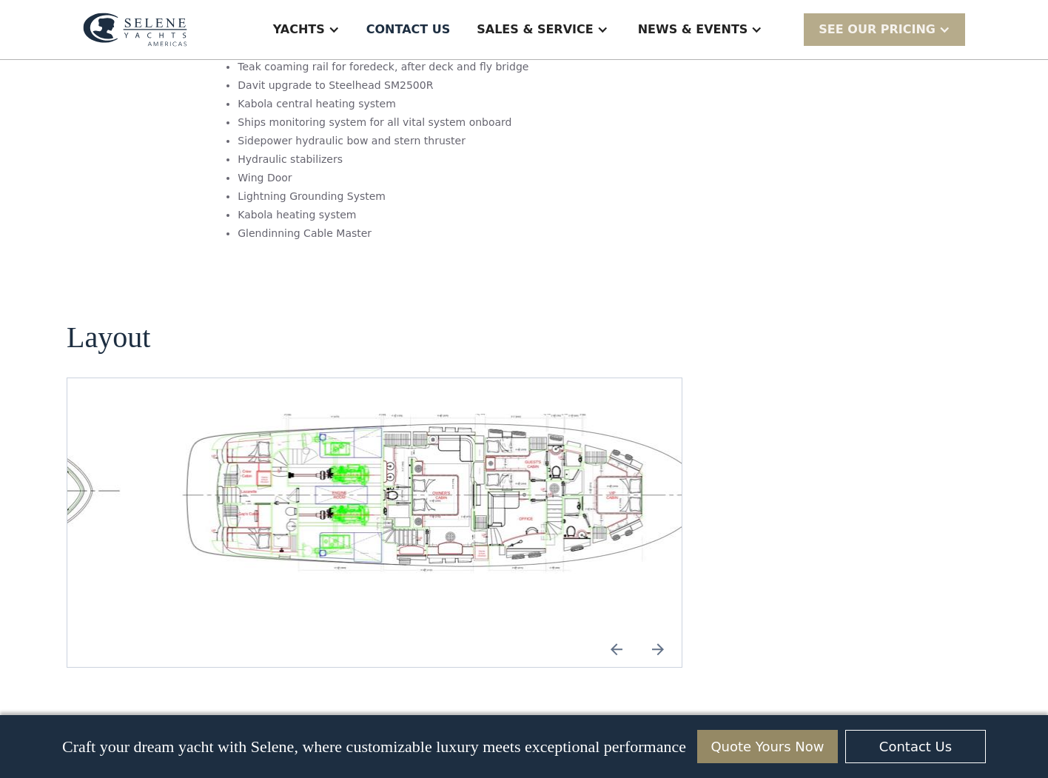
click at [404, 542] on div "No items found." at bounding box center [374, 522] width 591 height 217
click at [655, 631] on img "Next slide" at bounding box center [658, 649] width 36 height 36
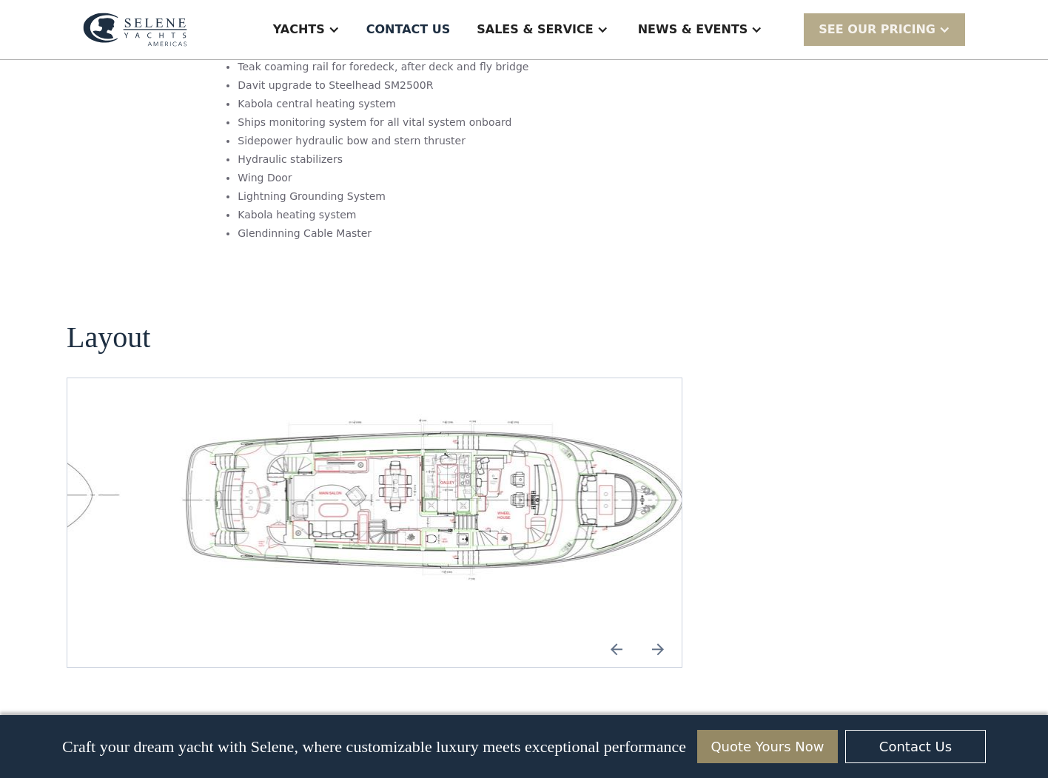
click at [396, 500] on img "open lightbox" at bounding box center [445, 497] width 591 height 167
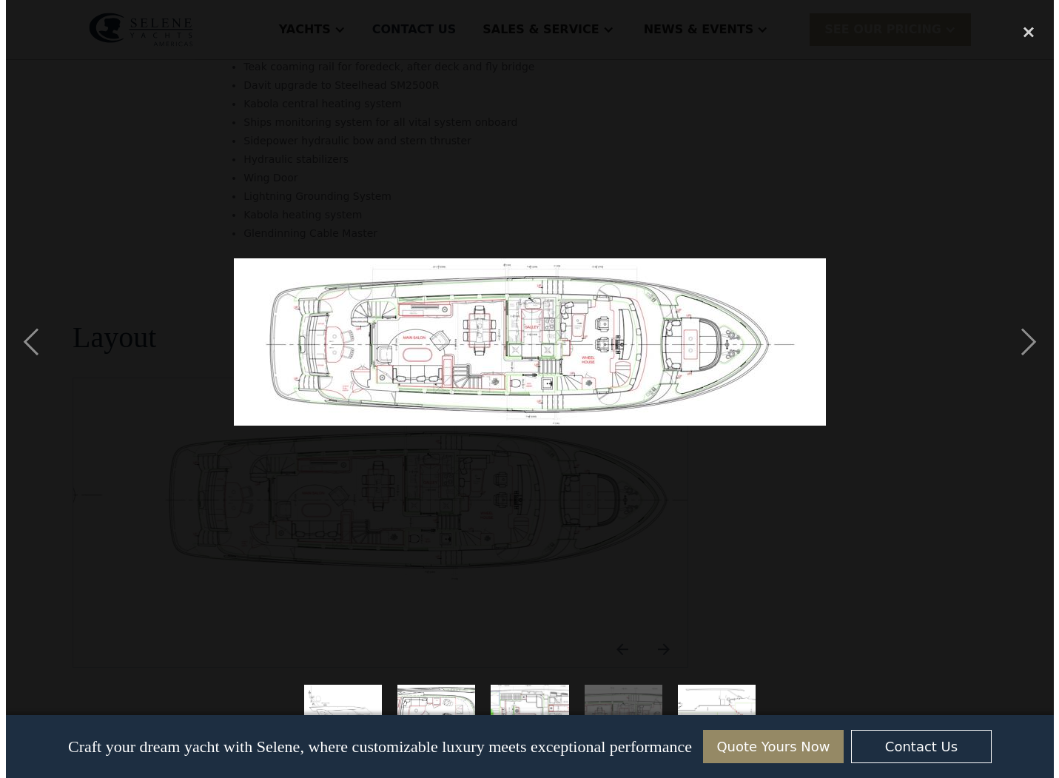
scroll to position [1960, 0]
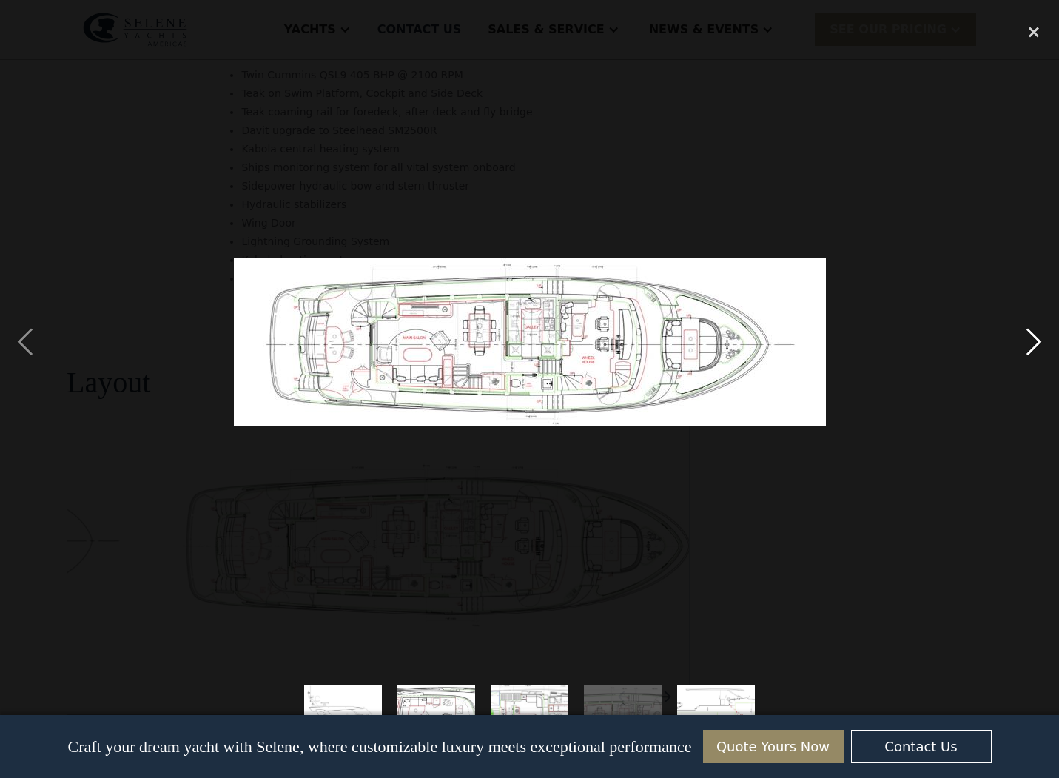
click at [1030, 343] on div "next image" at bounding box center [1034, 342] width 50 height 653
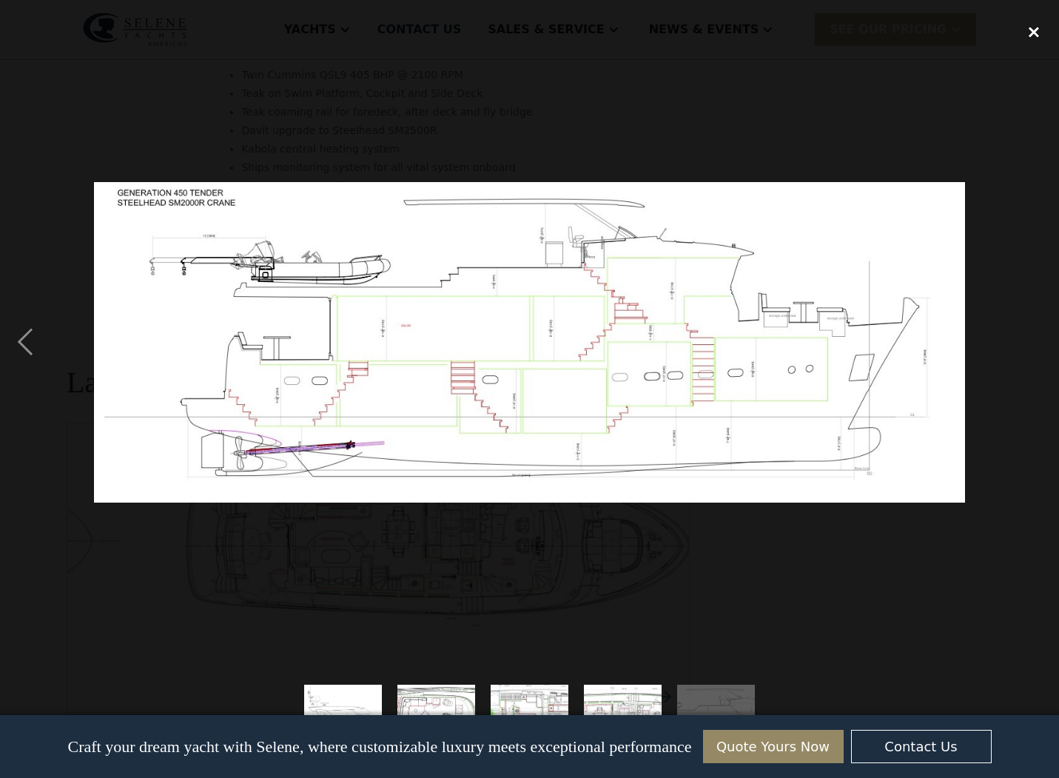
click at [1035, 36] on div "close lightbox" at bounding box center [1034, 32] width 50 height 33
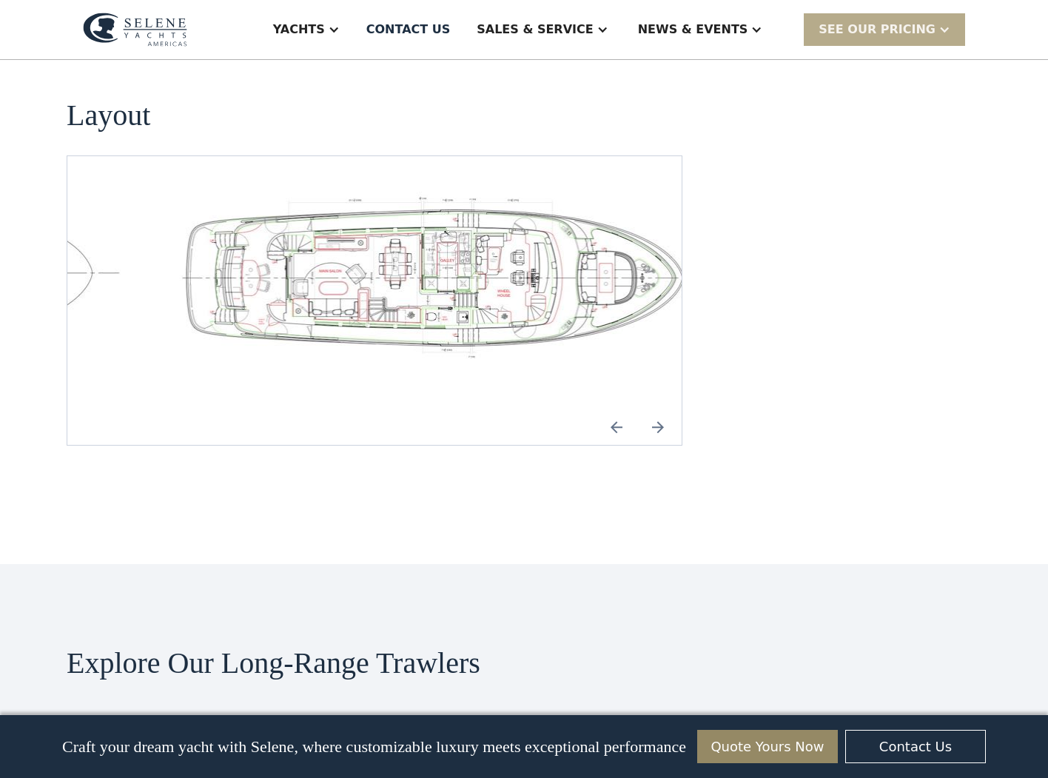
scroll to position [2664, 0]
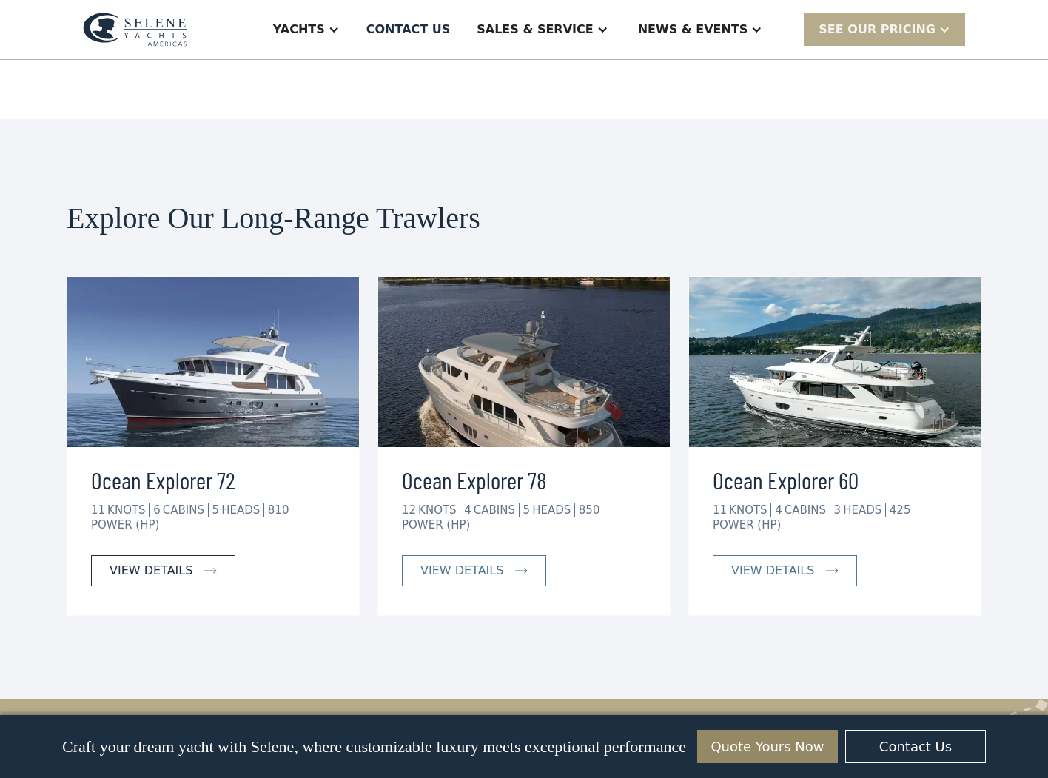
click at [159, 562] on div "view details" at bounding box center [151, 571] width 83 height 18
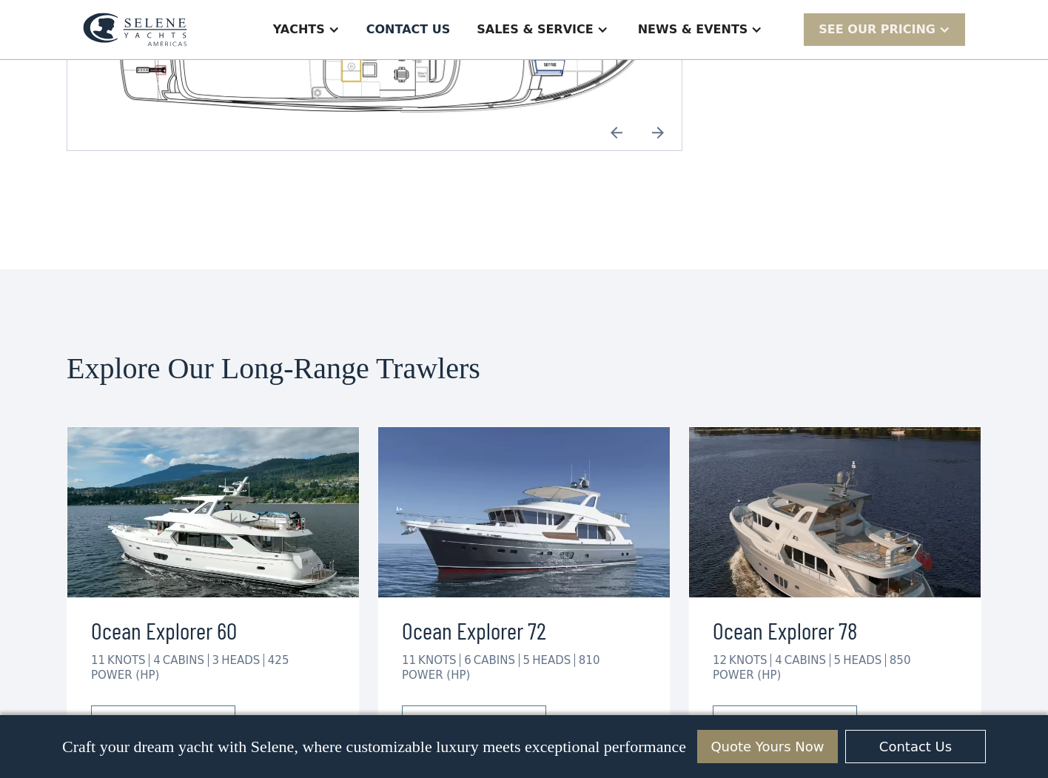
scroll to position [2885, 0]
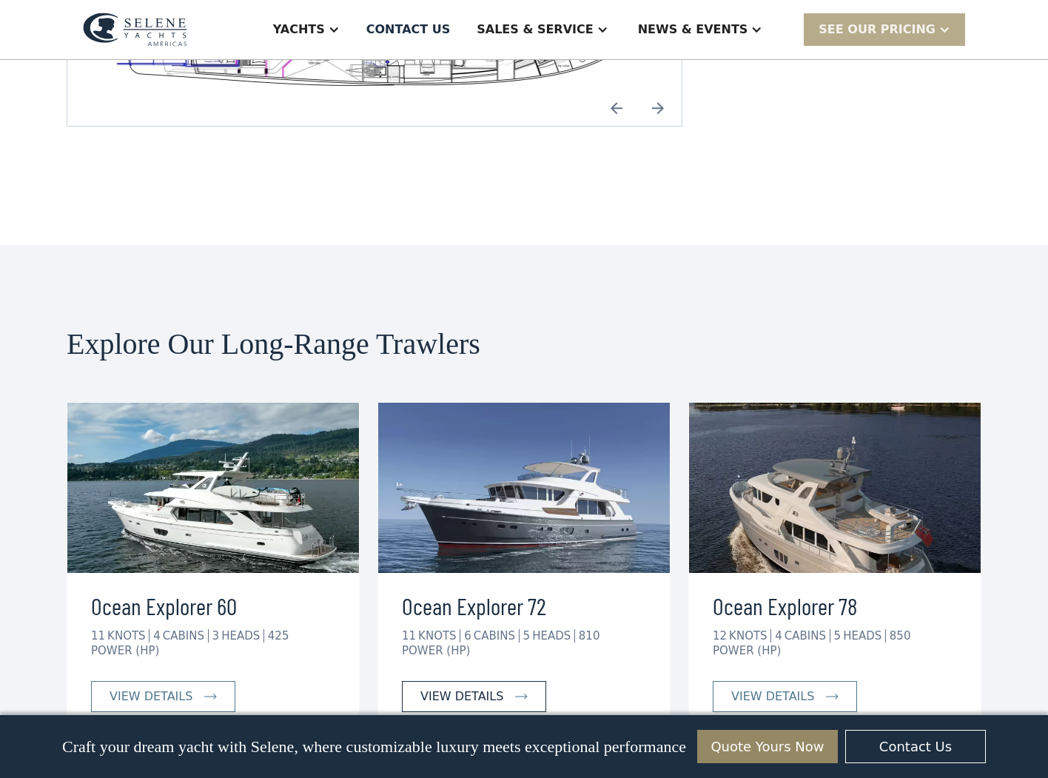
click at [484, 688] on div "view details" at bounding box center [461, 697] width 83 height 18
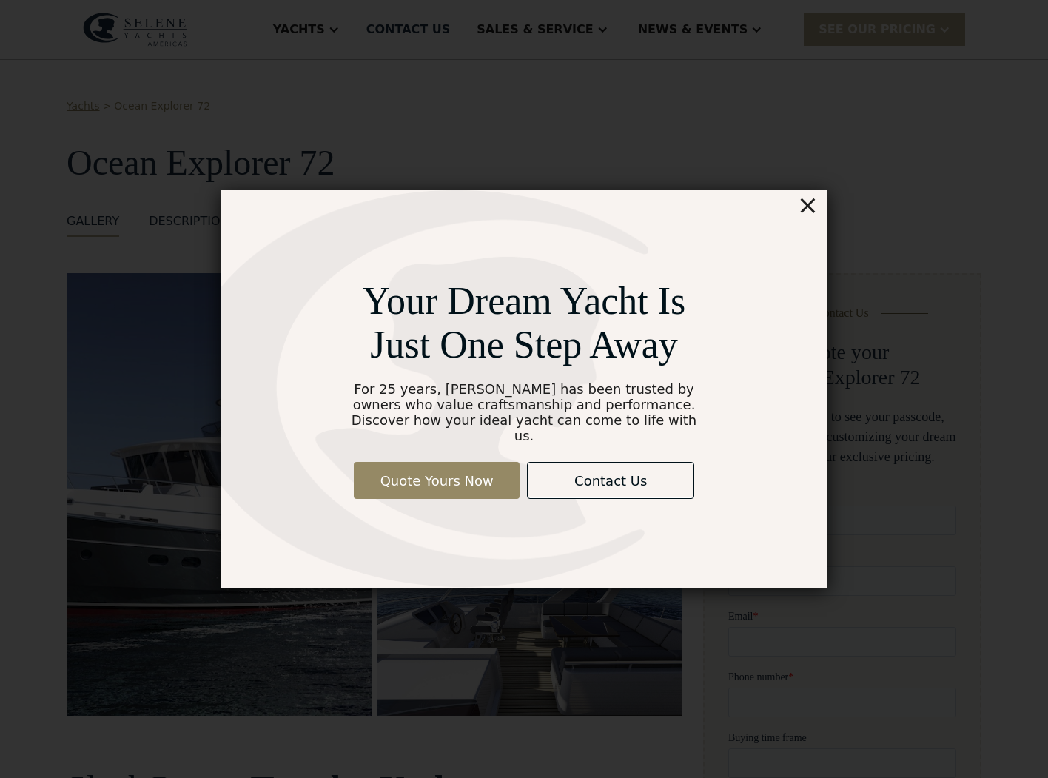
click at [825, 212] on div "Your Dream Yacht Is Just One Step Away For 25 years, [PERSON_NAME] has been tru…" at bounding box center [524, 388] width 607 height 397
click at [811, 212] on div "×" at bounding box center [807, 205] width 21 height 30
